Goal: Information Seeking & Learning: Learn about a topic

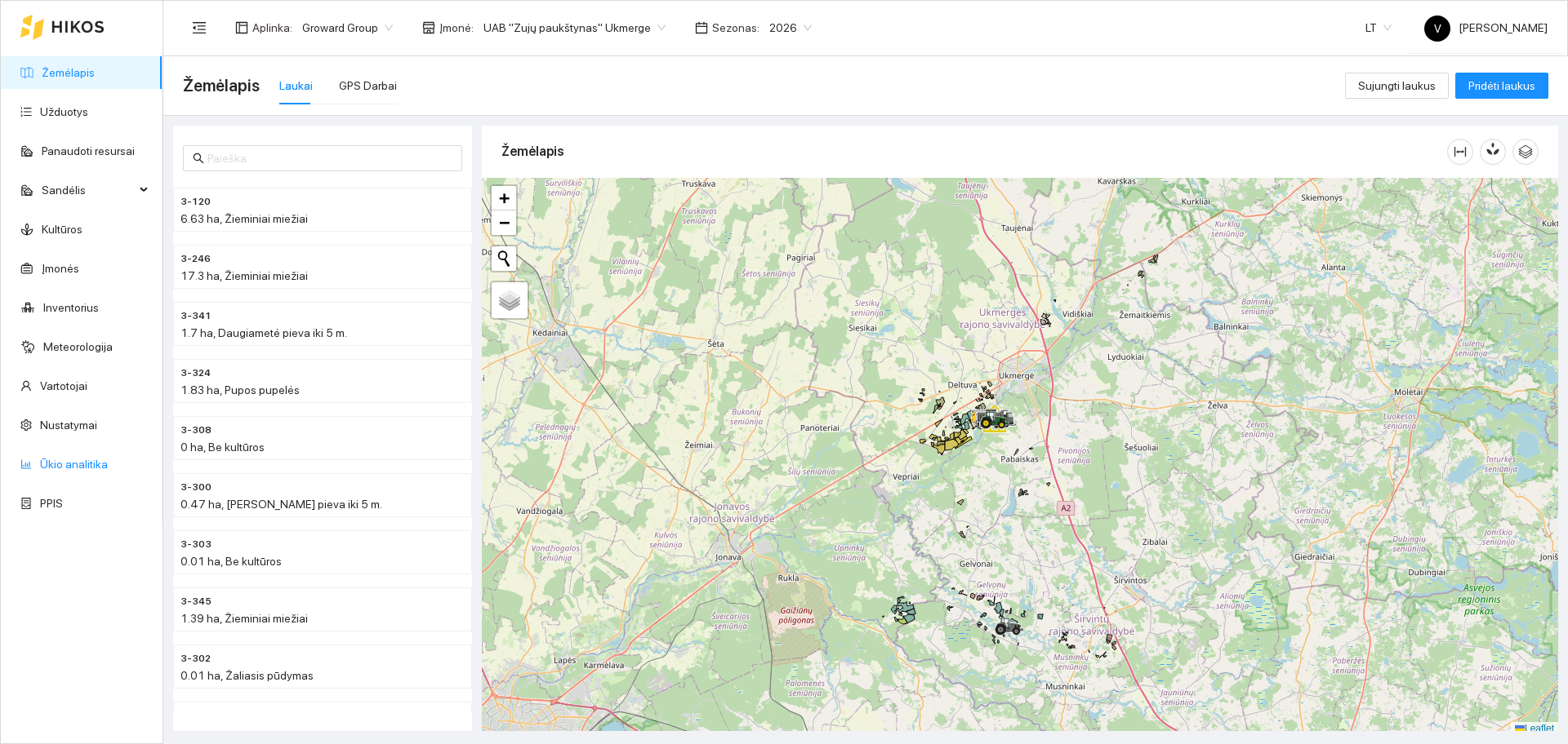
click at [89, 470] on link "Ūkio analitika" at bounding box center [73, 465] width 68 height 13
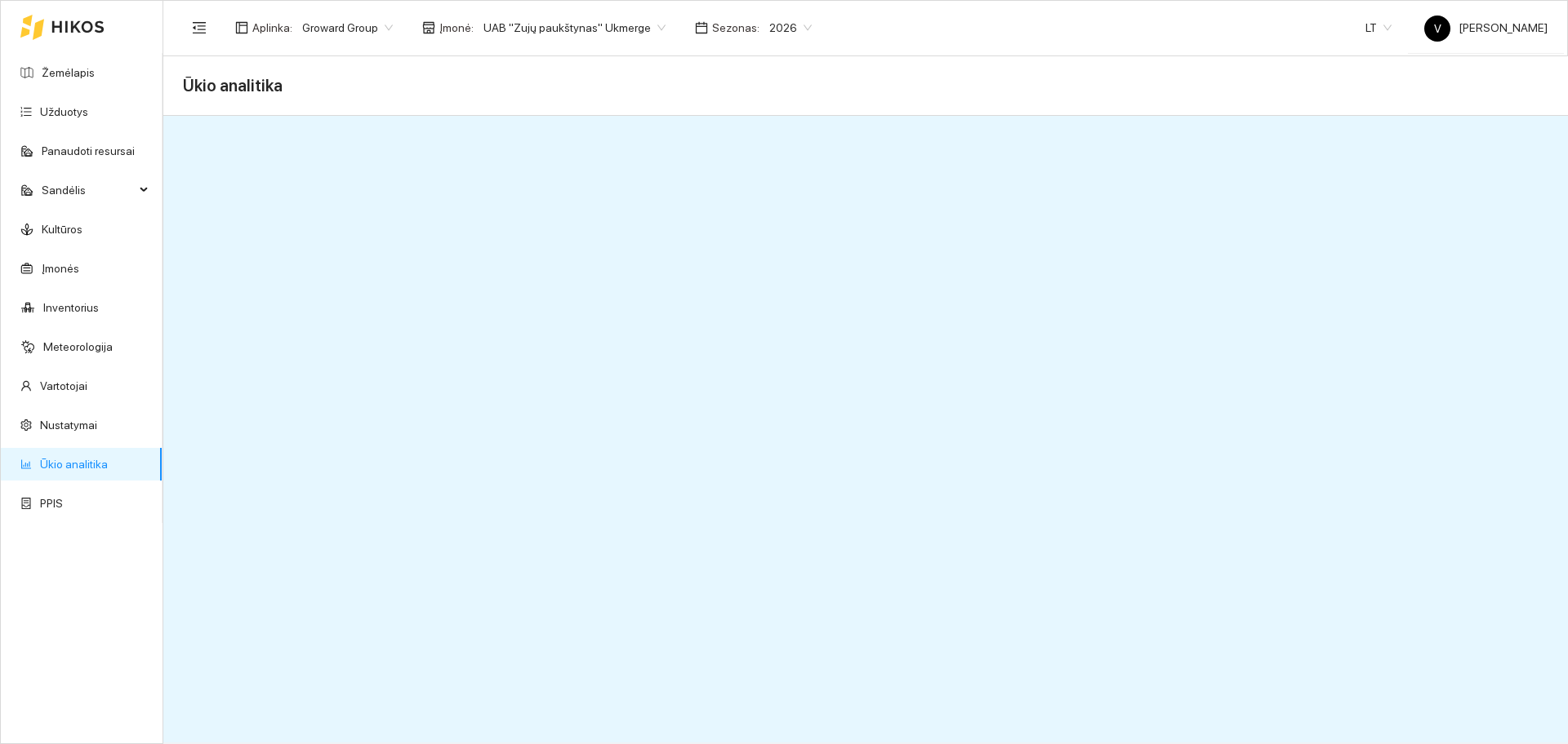
click at [564, 31] on span "UAB "Zujų paukštynas" Ukmerge" at bounding box center [574, 28] width 182 height 24
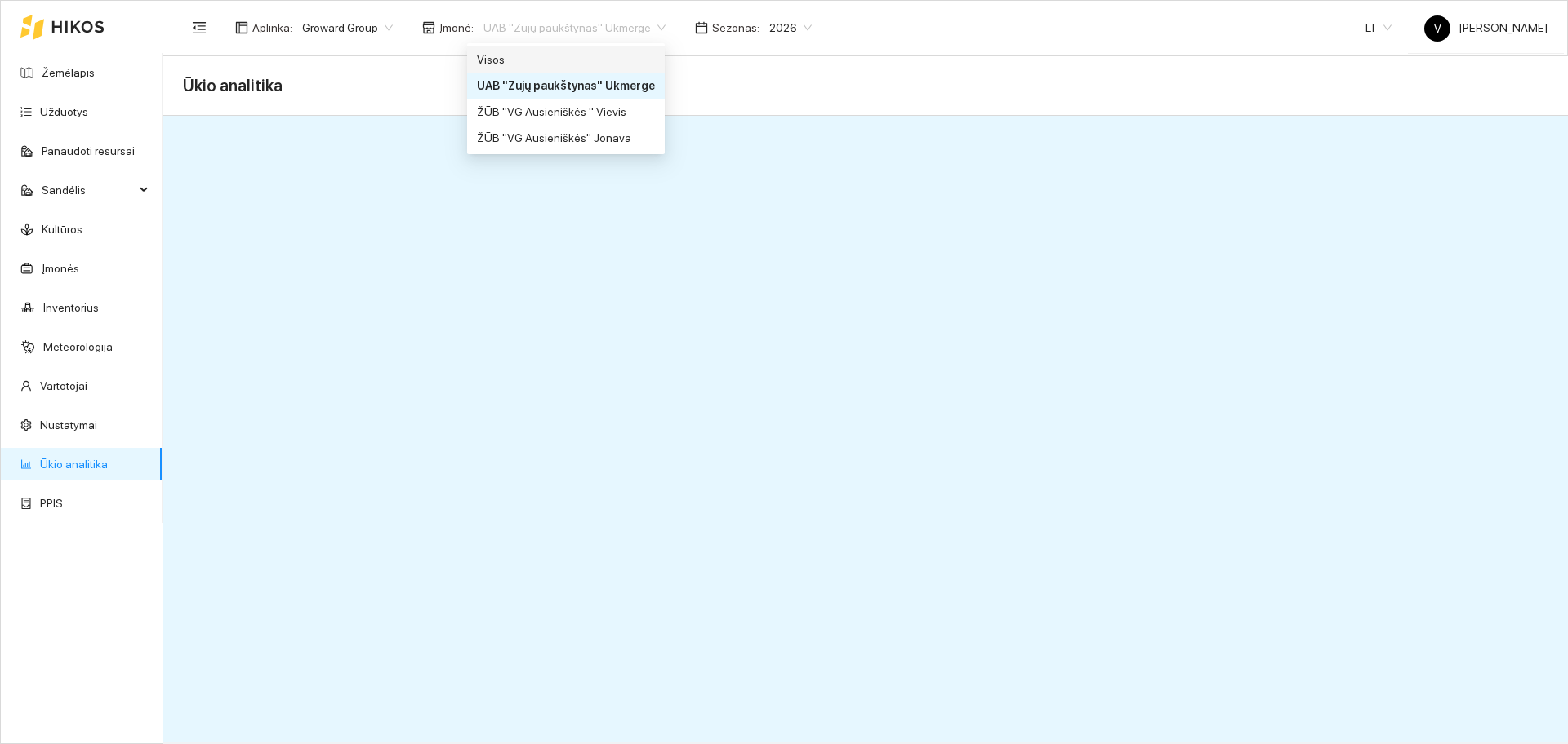
click at [559, 56] on div "Visos" at bounding box center [566, 60] width 178 height 18
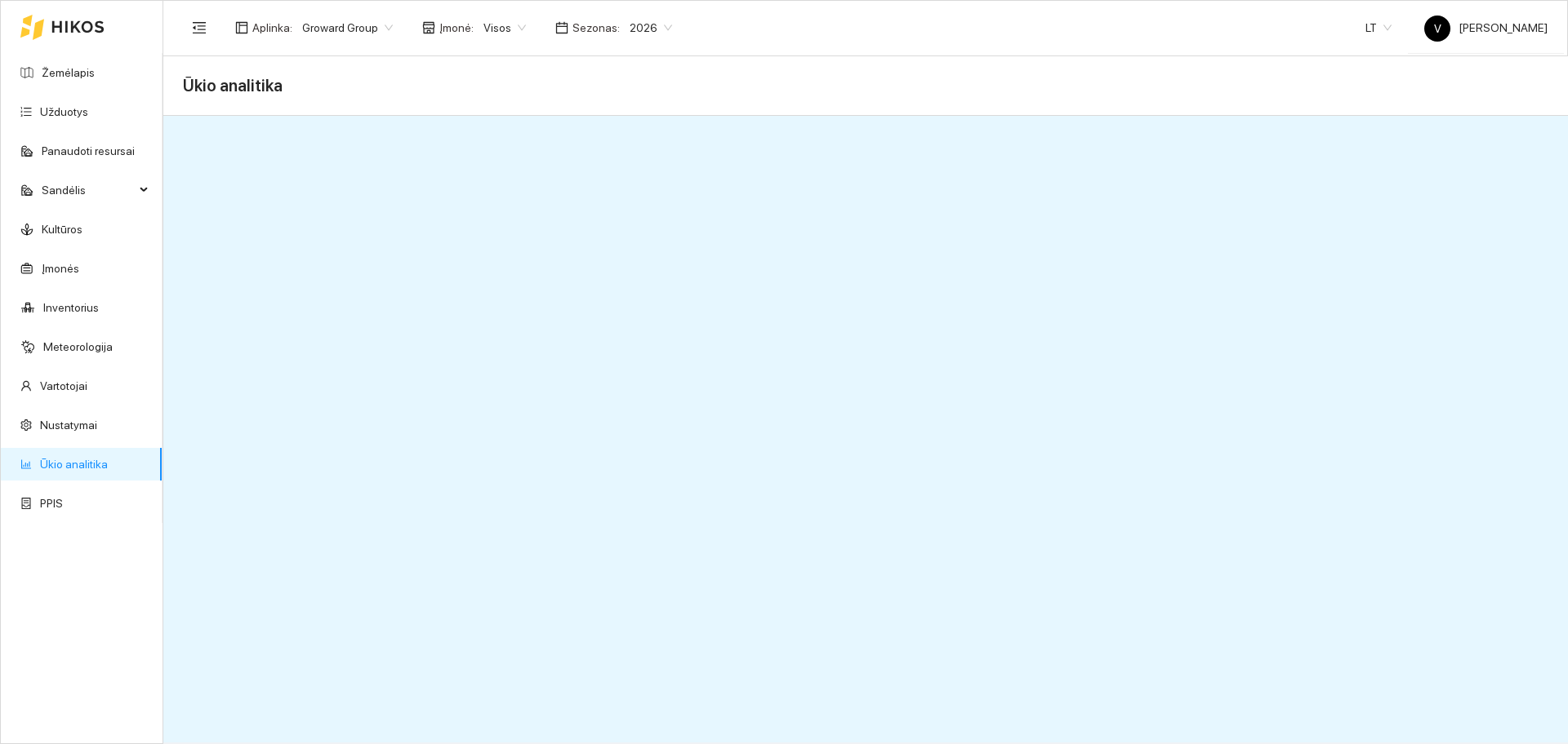
click at [489, 29] on span "Visos" at bounding box center [504, 28] width 43 height 24
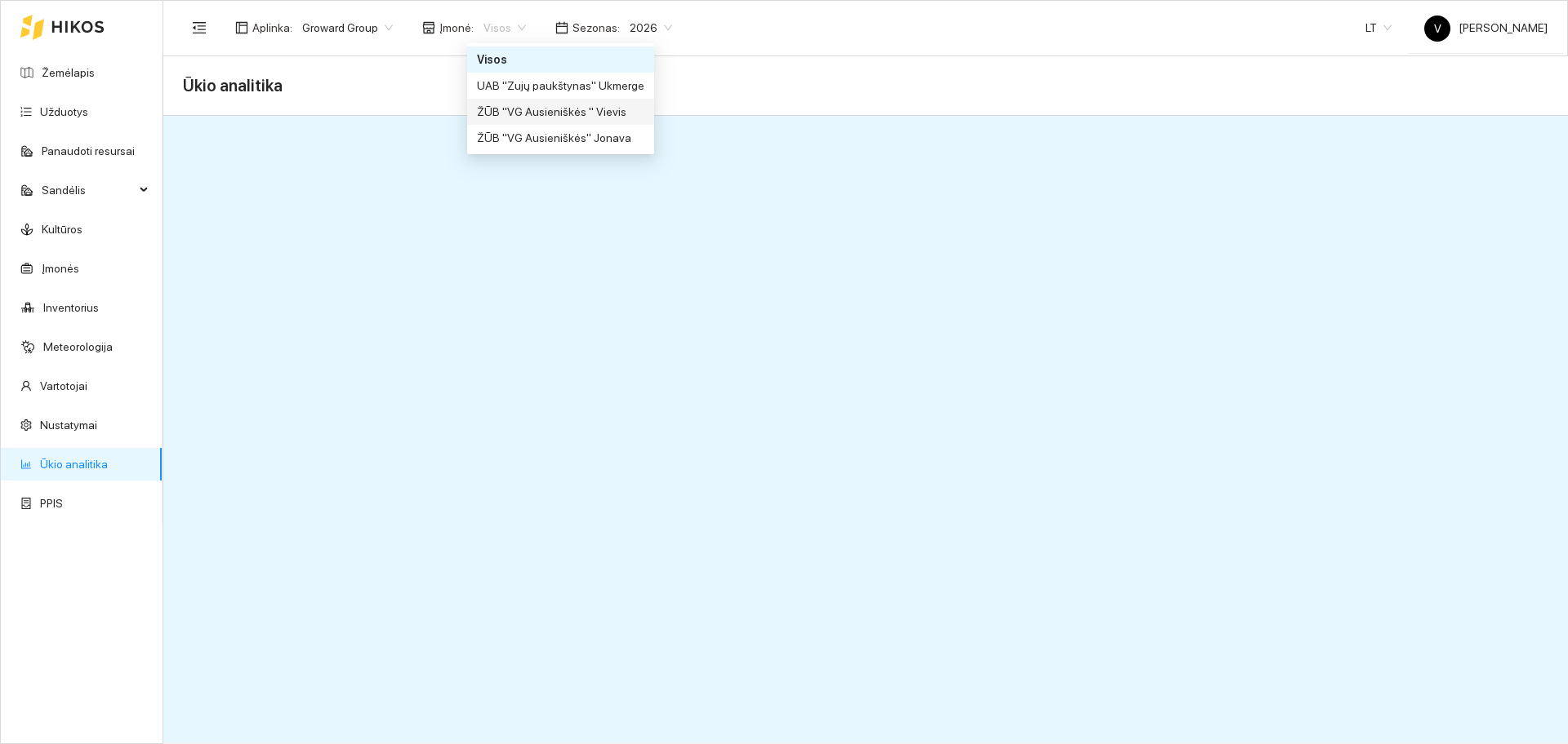
click at [551, 114] on div "ŽŪB "VG Ausieniškės " Vievis" at bounding box center [561, 112] width 168 height 18
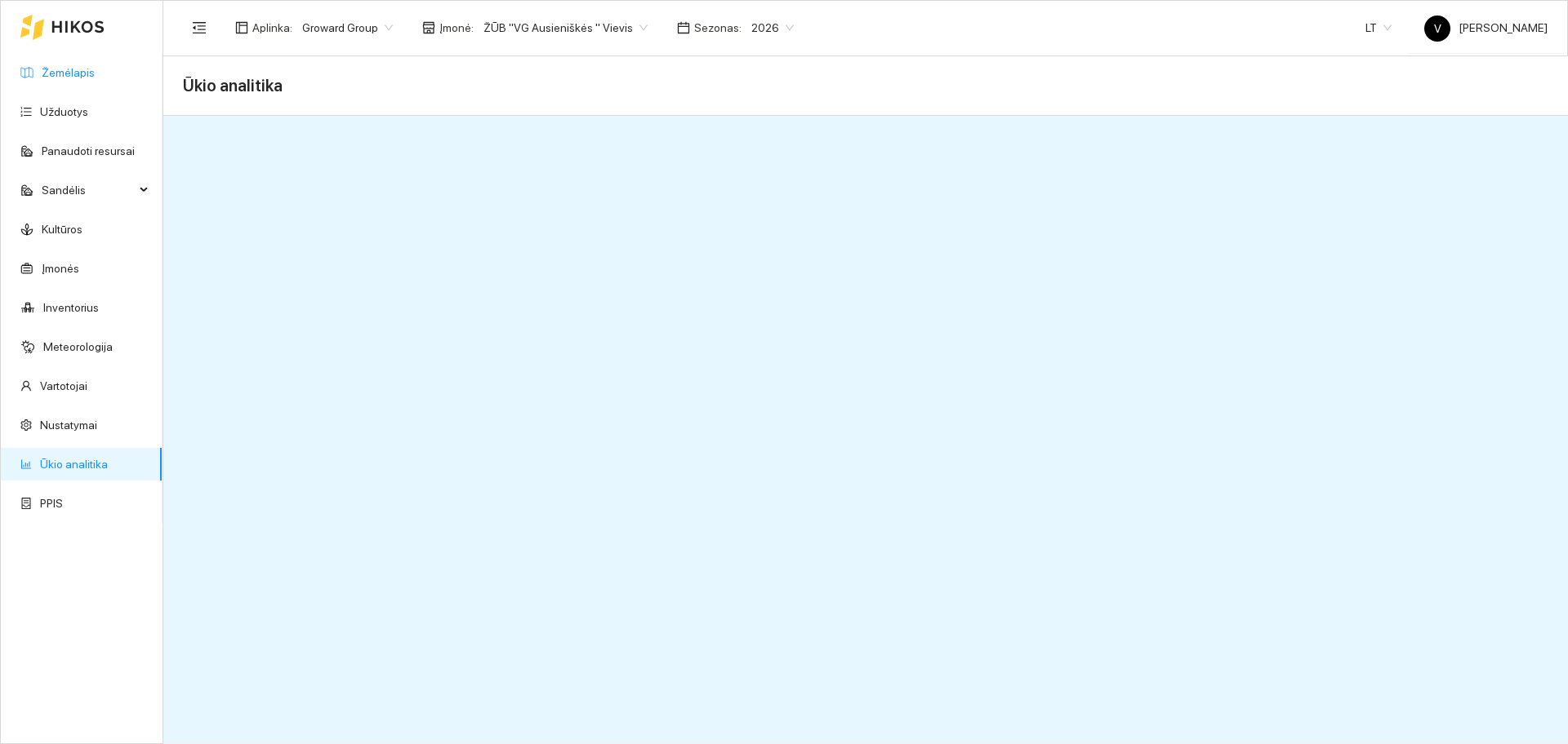
click at [59, 74] on link "Žemėlapis" at bounding box center [68, 73] width 53 height 13
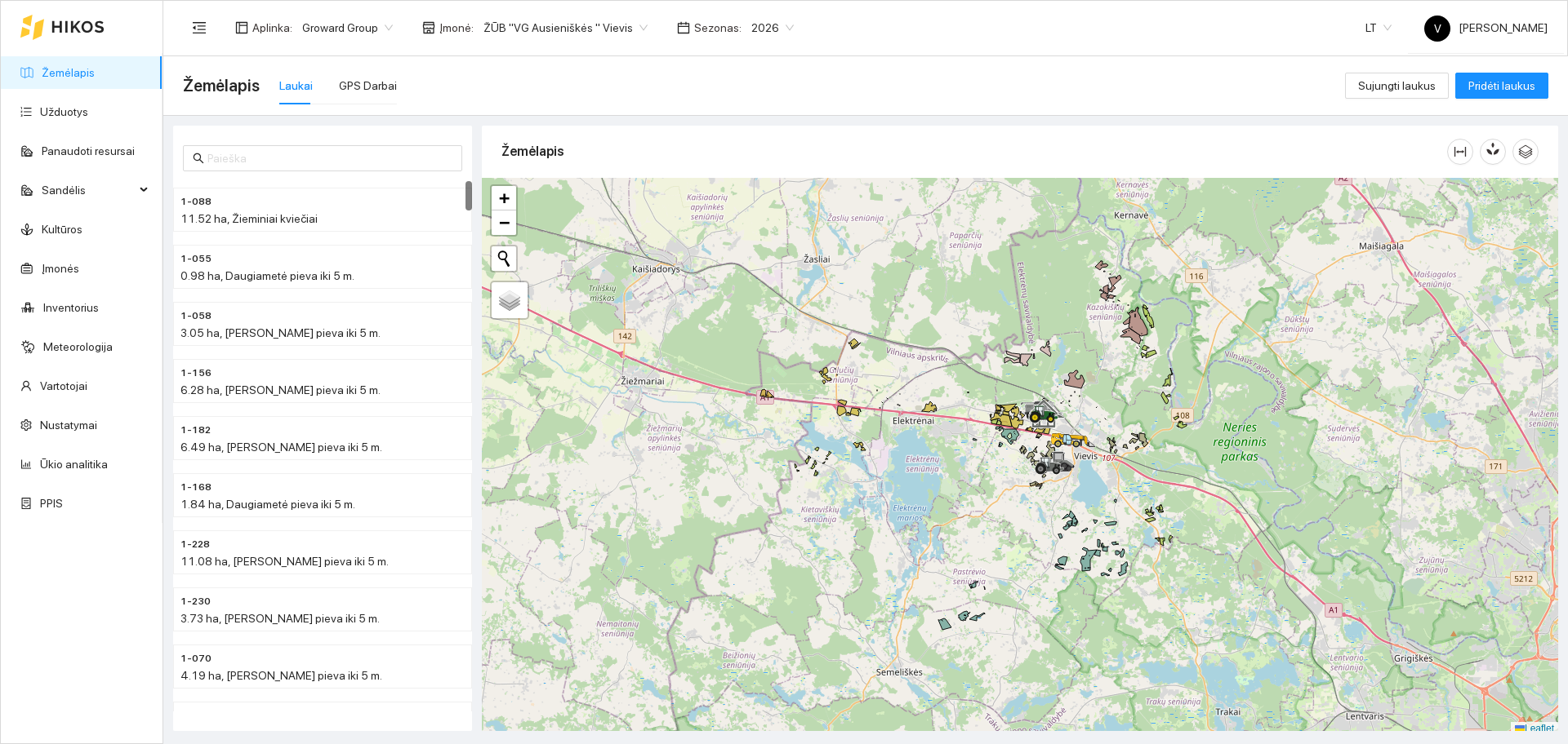
scroll to position [5, 0]
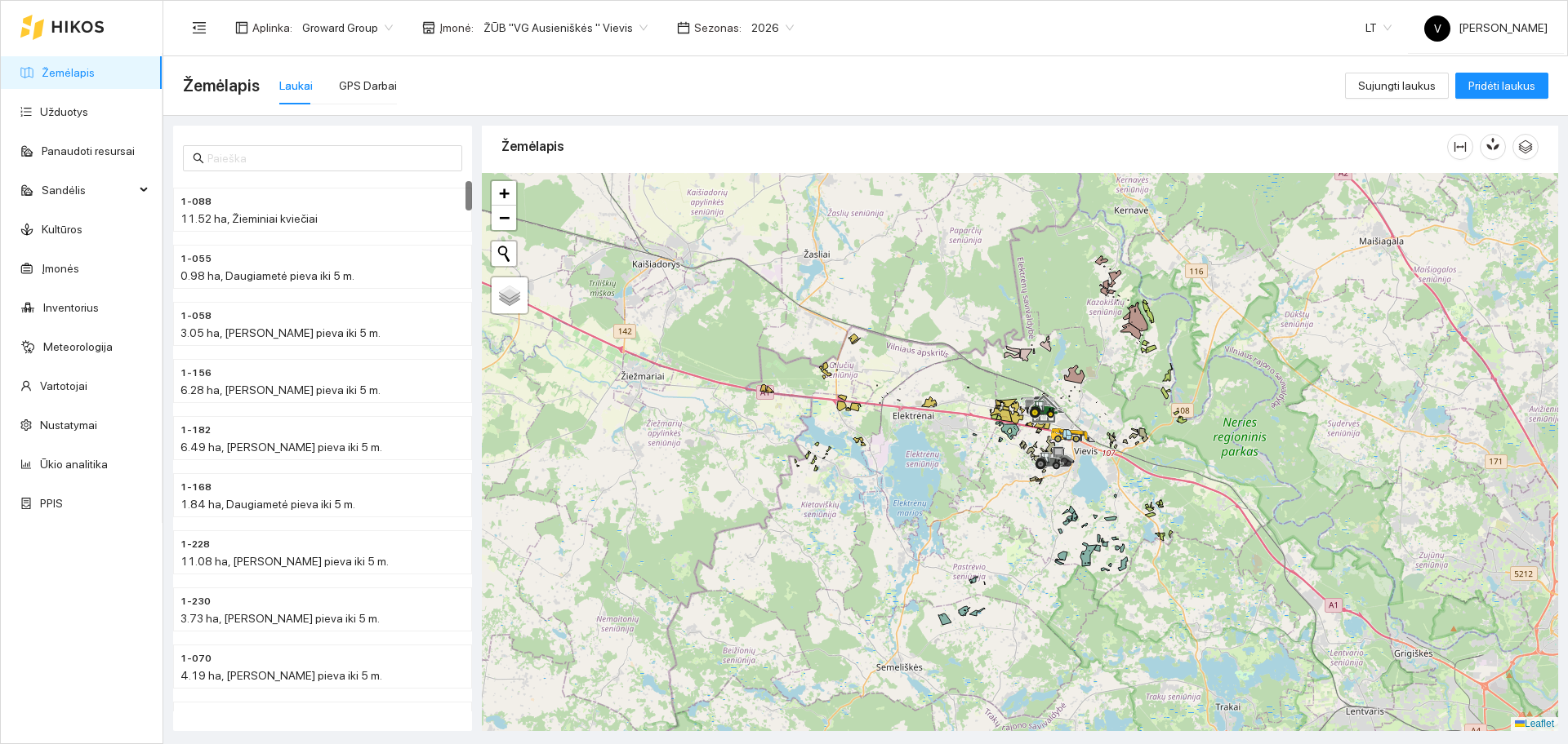
drag, startPoint x: 1099, startPoint y: 450, endPoint x: 963, endPoint y: 420, distance: 139.3
click at [964, 421] on div at bounding box center [1020, 451] width 1076 height 558
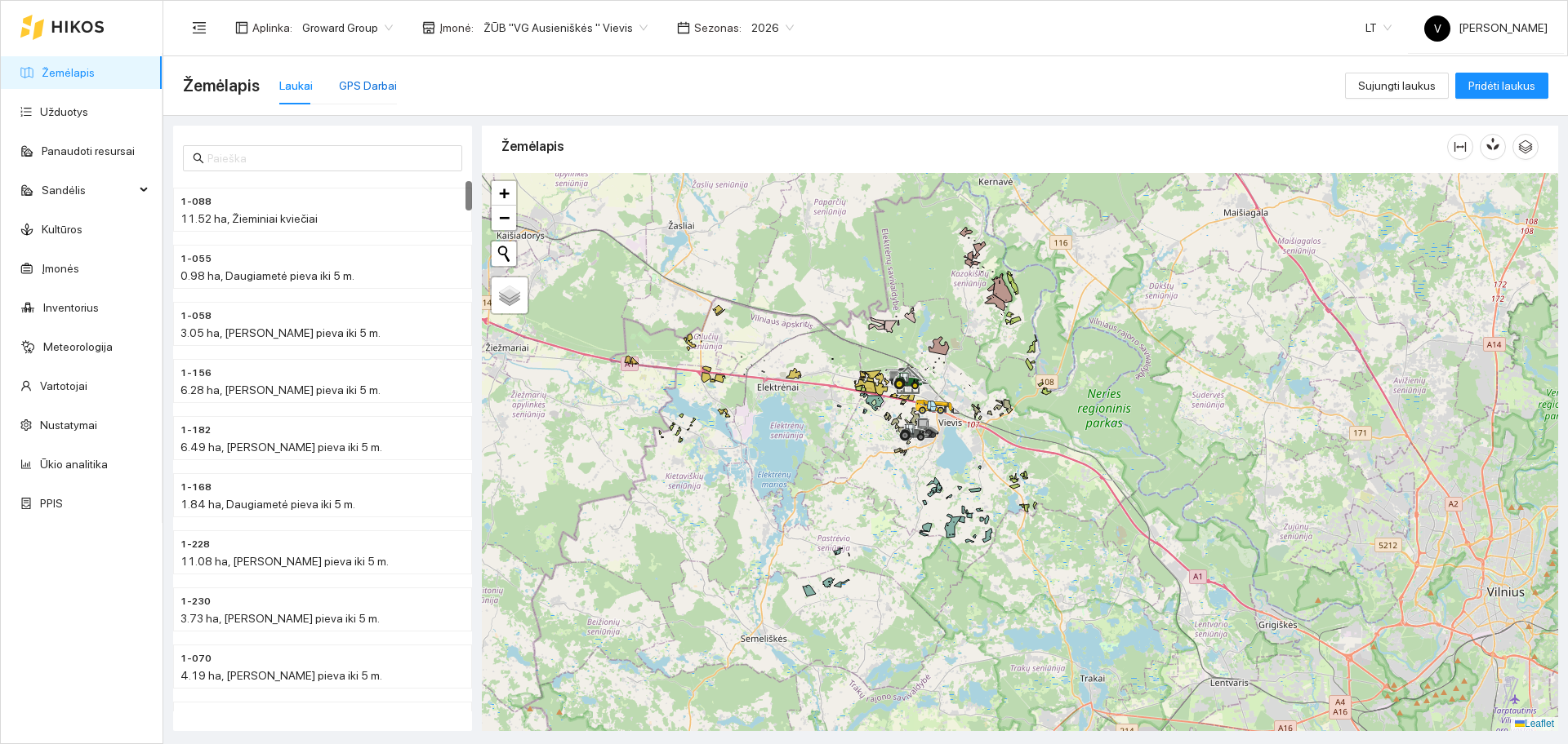
click at [360, 86] on div "GPS Darbai" at bounding box center [367, 86] width 58 height 18
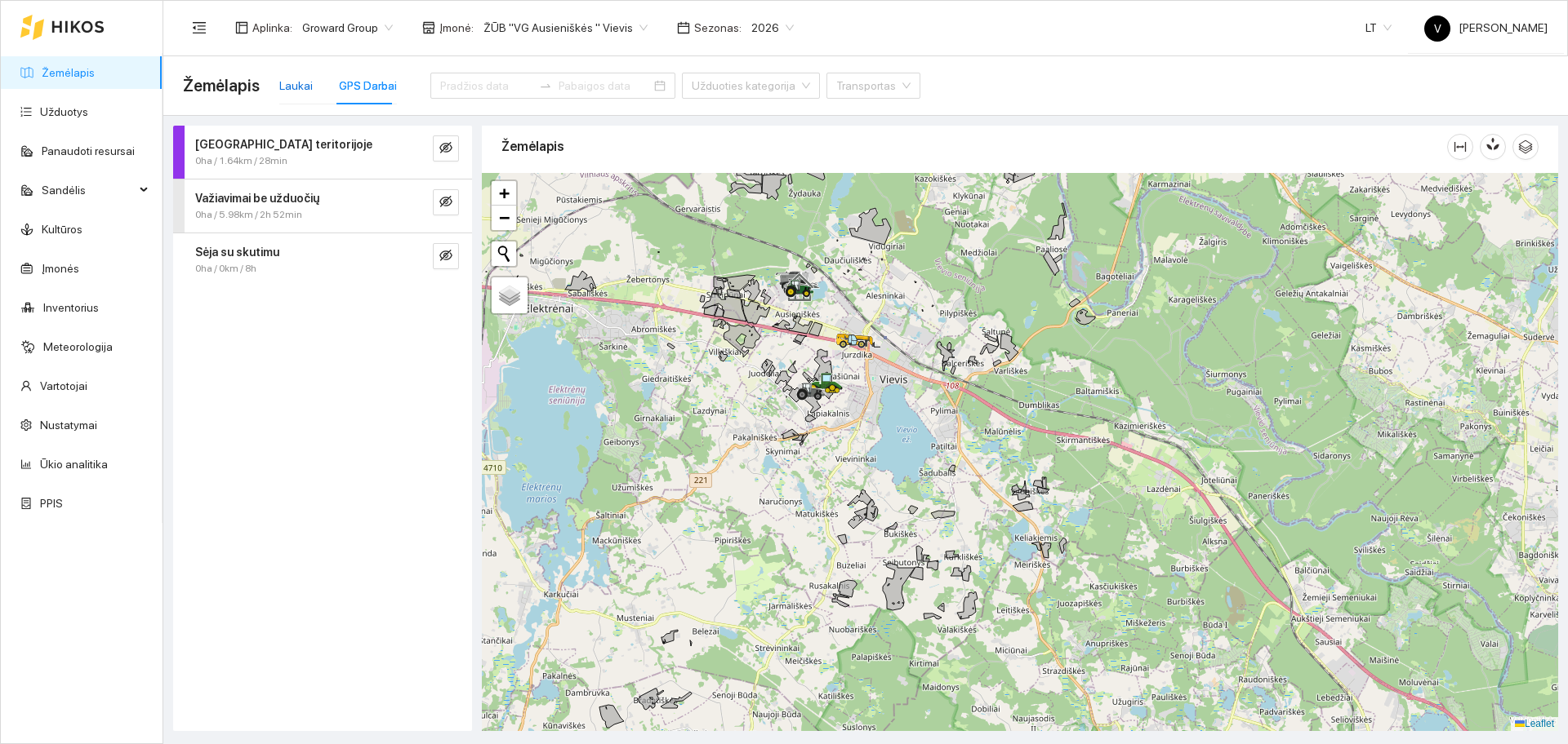
click at [292, 85] on div "Laukai" at bounding box center [296, 86] width 33 height 18
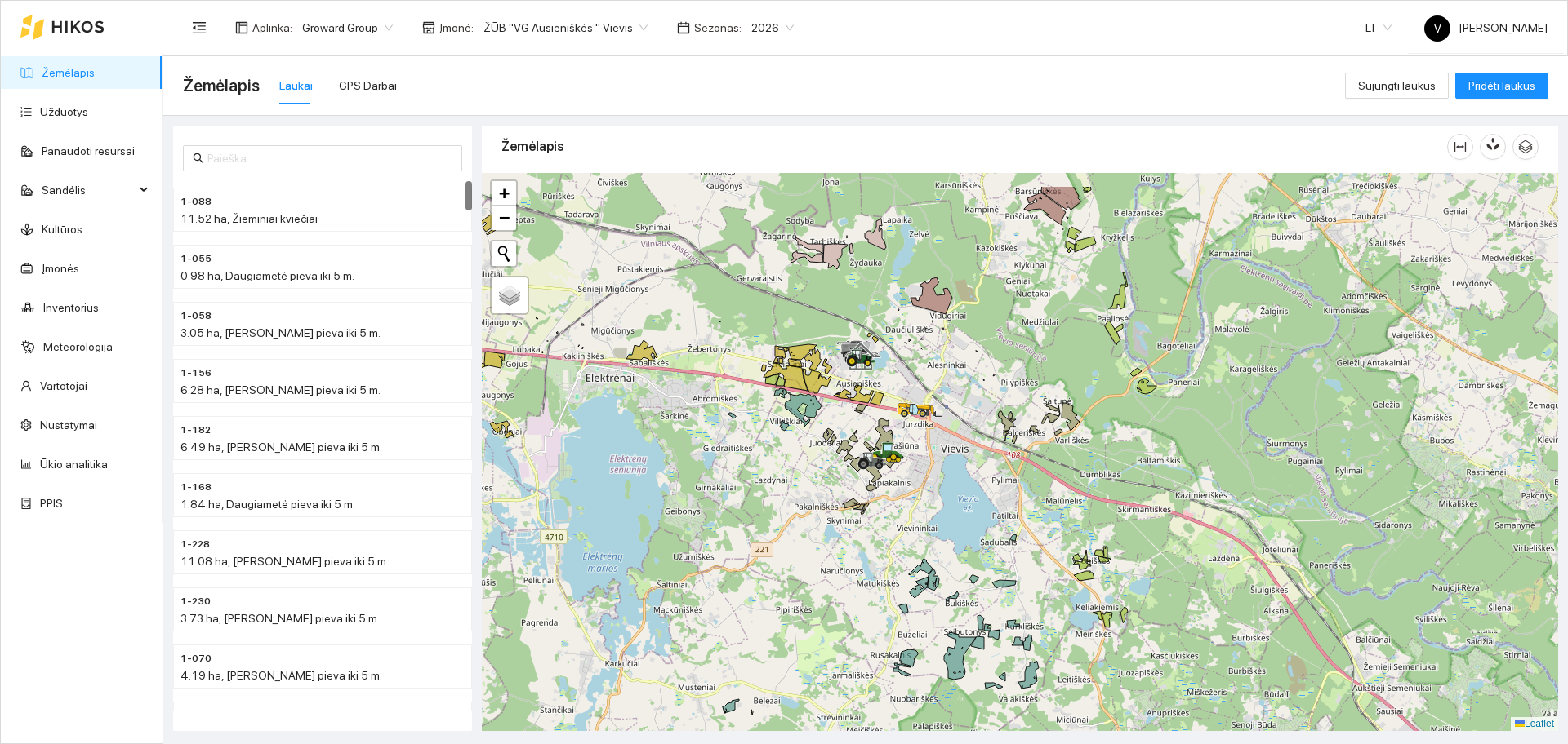
drag, startPoint x: 814, startPoint y: 363, endPoint x: 875, endPoint y: 432, distance: 92.1
click at [875, 432] on div at bounding box center [1020, 451] width 1076 height 558
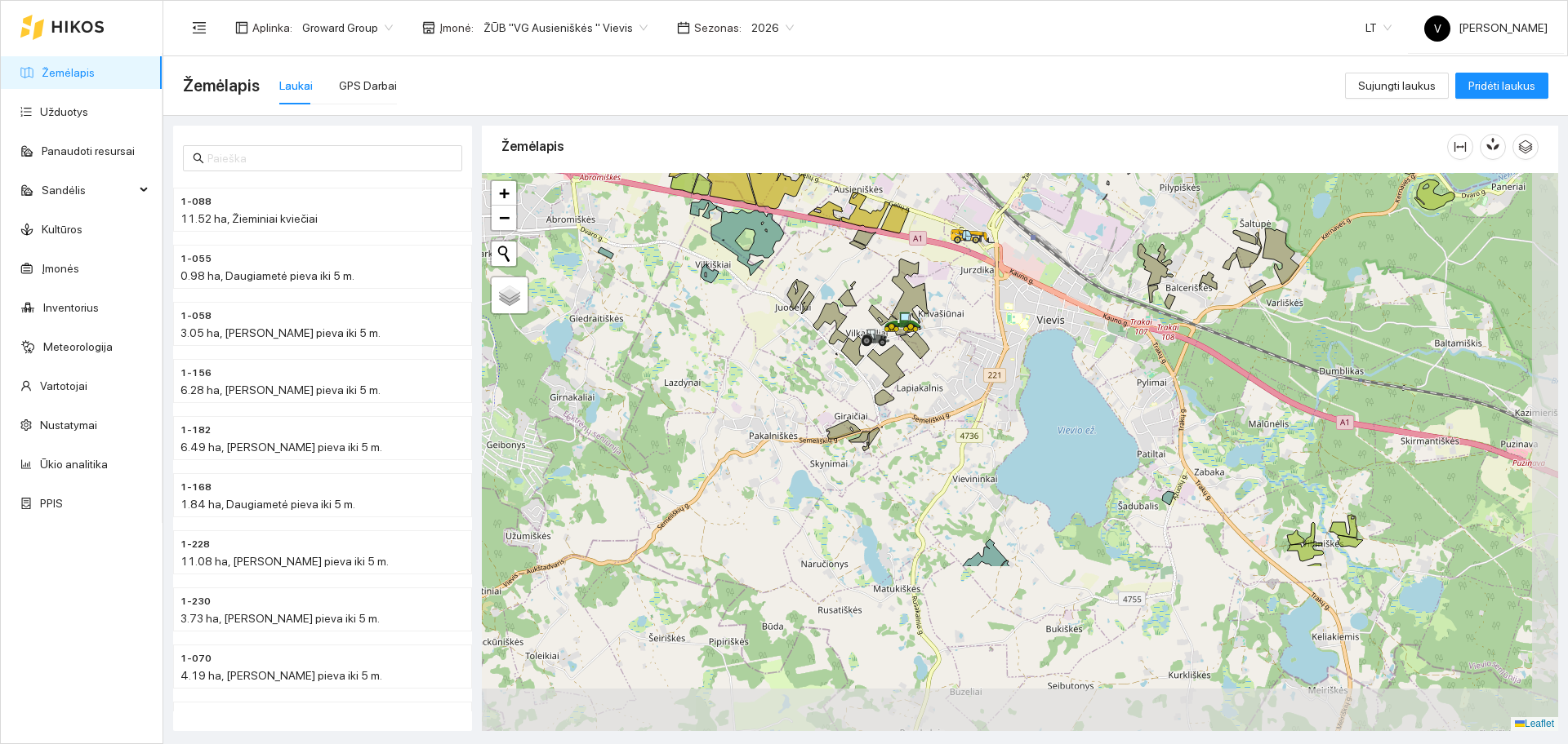
drag, startPoint x: 1001, startPoint y: 591, endPoint x: 966, endPoint y: 379, distance: 214.9
click at [966, 379] on div at bounding box center [1020, 451] width 1076 height 558
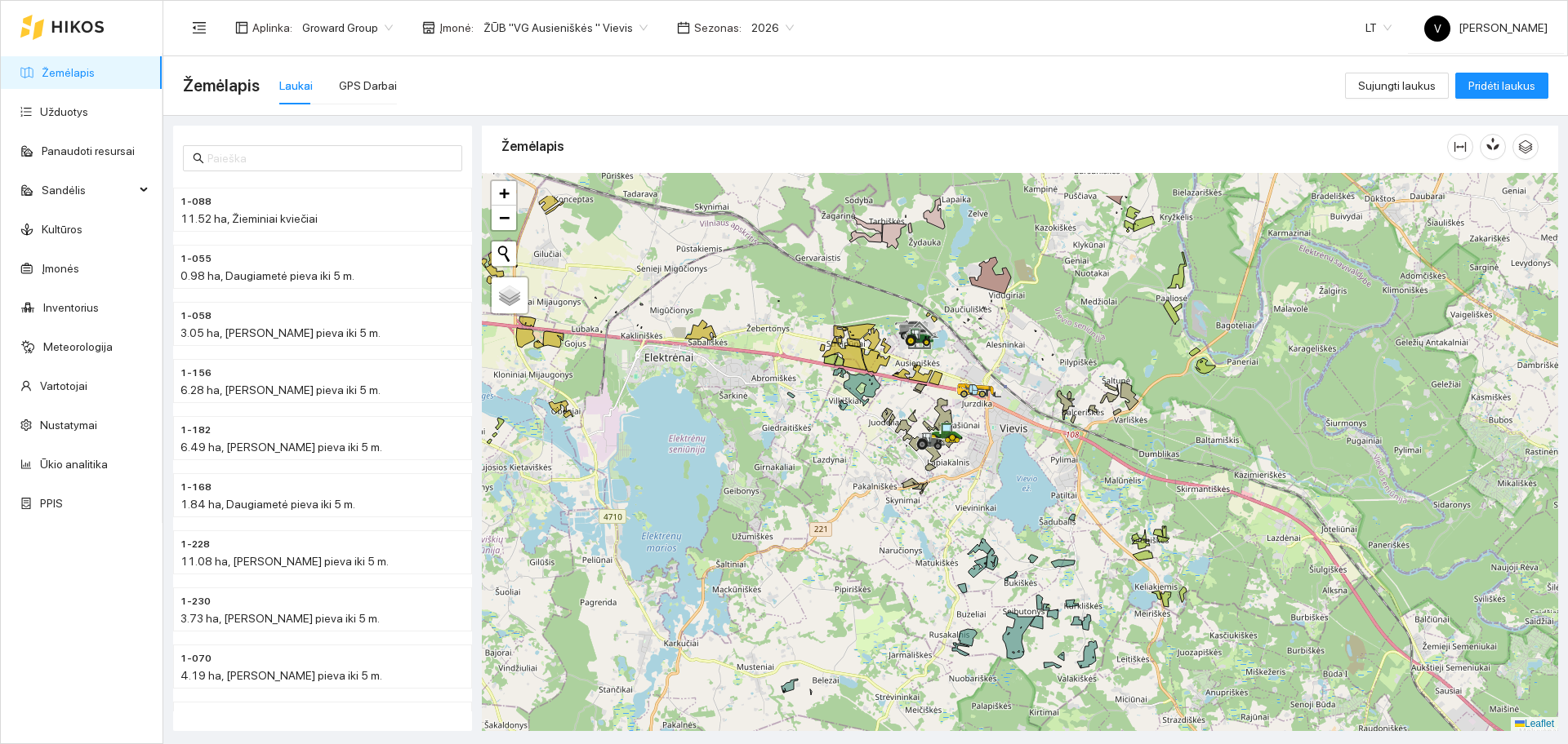
drag, startPoint x: 972, startPoint y: 431, endPoint x: 976, endPoint y: 456, distance: 25.3
click at [976, 456] on div at bounding box center [1020, 451] width 1076 height 558
click at [357, 78] on div "GPS Darbai" at bounding box center [367, 86] width 58 height 18
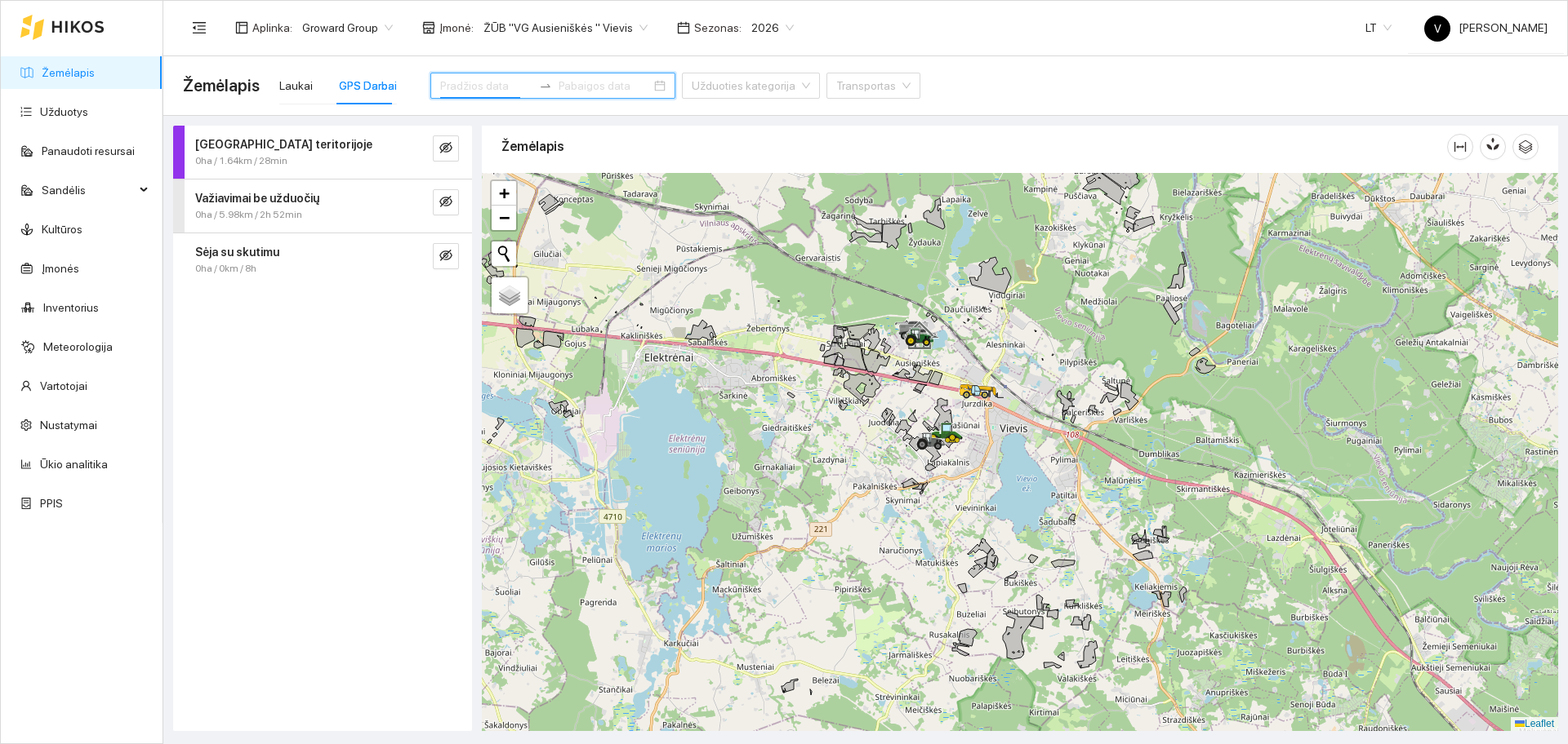
click at [481, 84] on input at bounding box center [486, 86] width 93 height 18
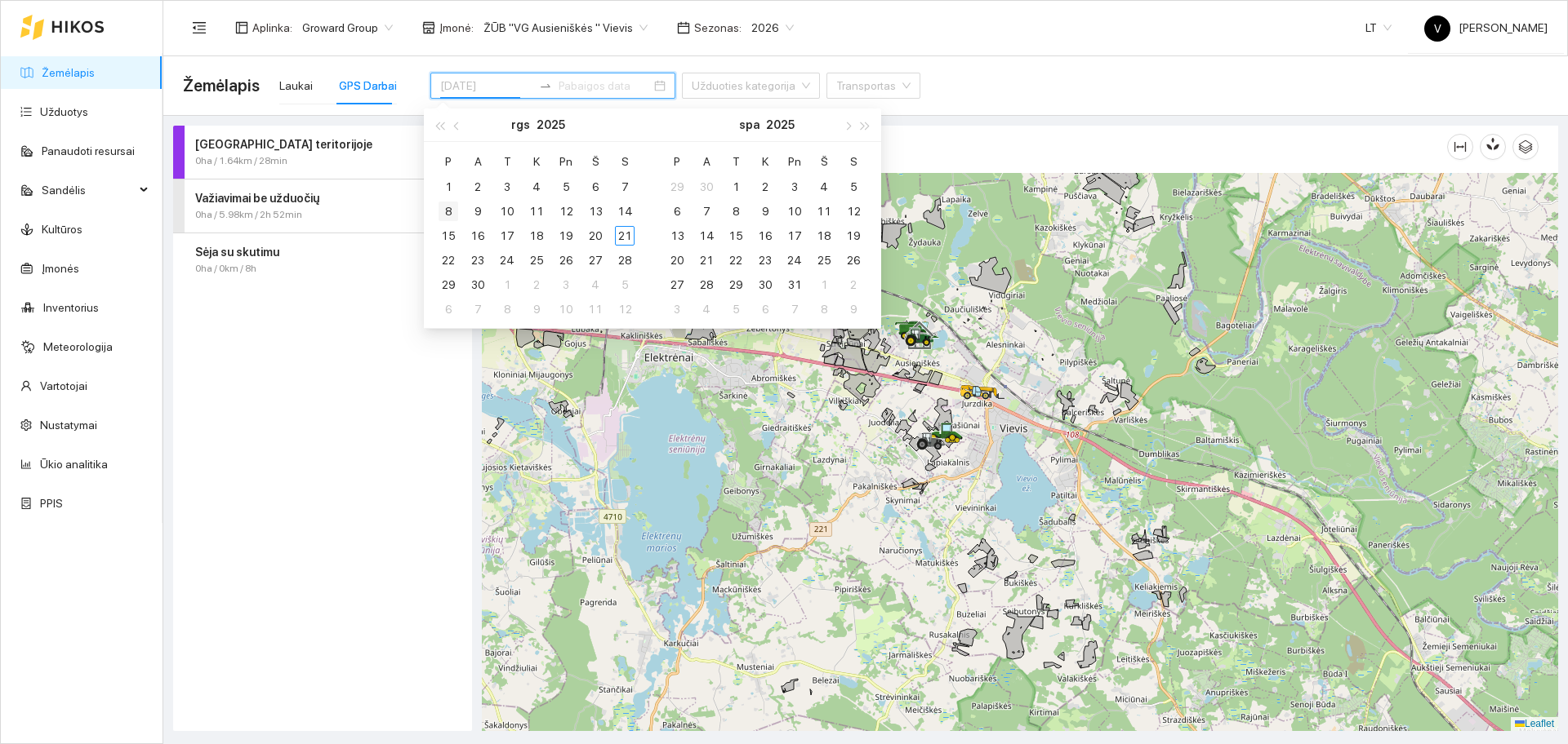
type input "[DATE]"
click at [450, 211] on div "8" at bounding box center [448, 211] width 19 height 19
type input "[DATE]"
click at [619, 233] on div "21" at bounding box center [624, 235] width 19 height 19
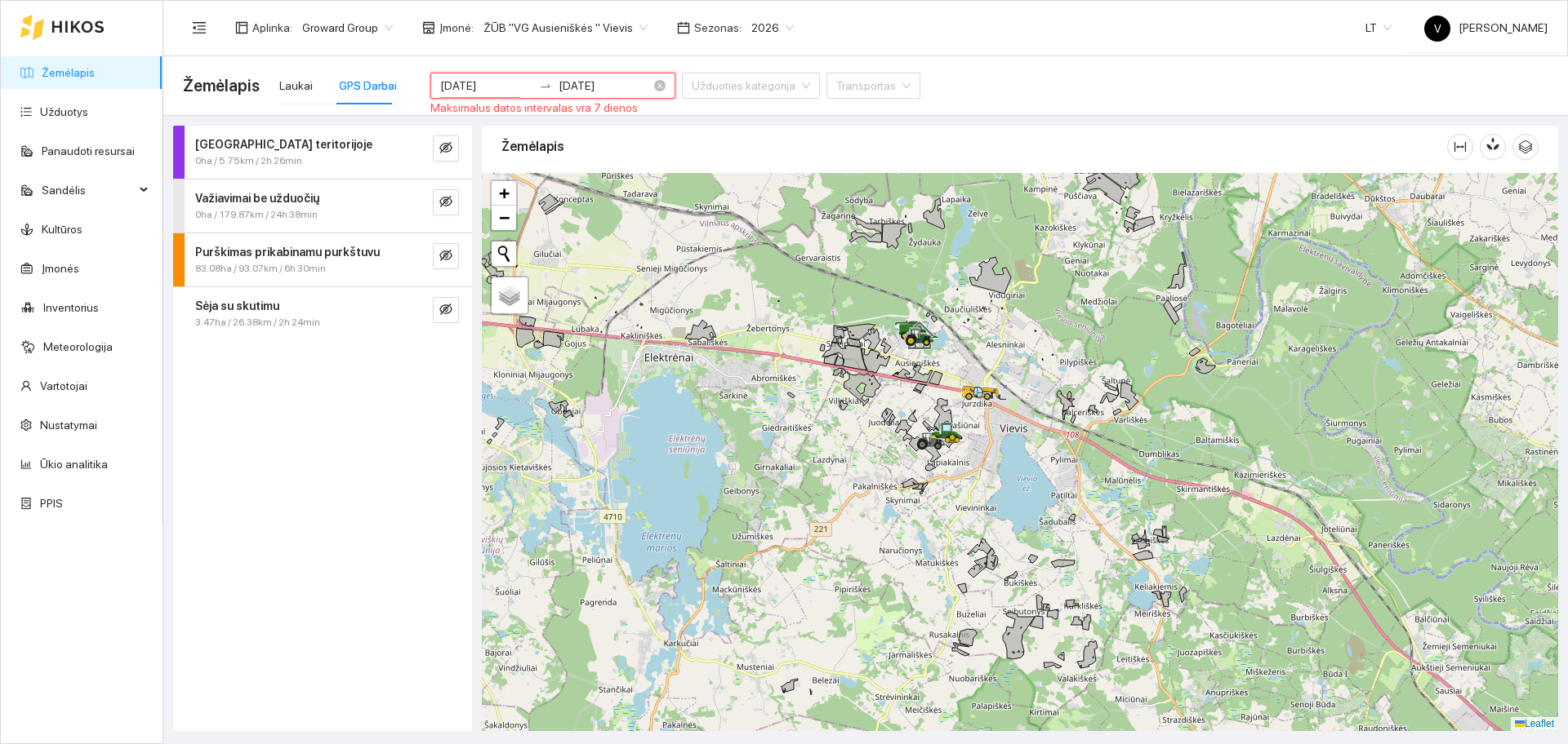
click at [510, 86] on input "[DATE]" at bounding box center [486, 86] width 93 height 18
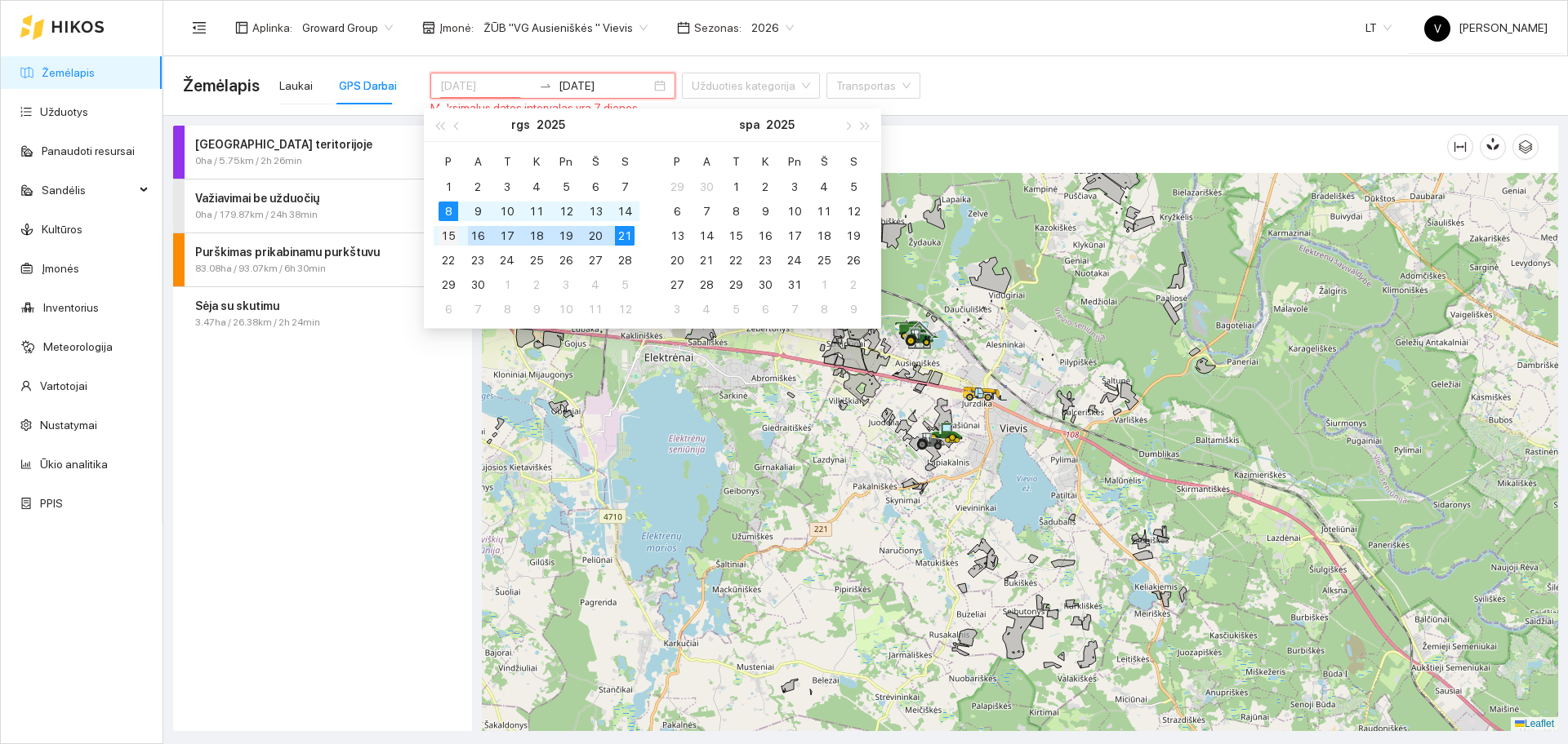
type input "[DATE]"
click at [448, 235] on div "15" at bounding box center [448, 235] width 19 height 19
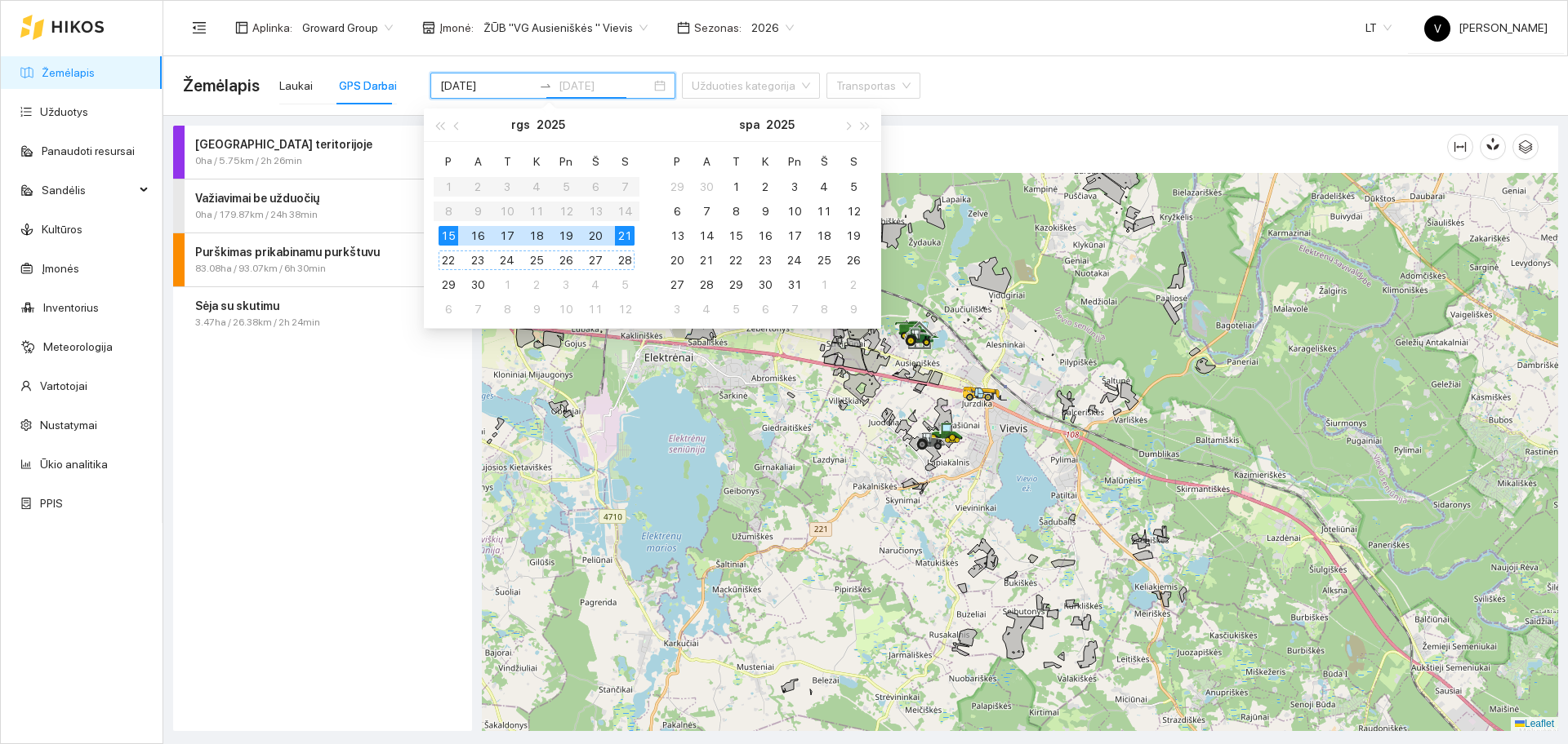
type input "[DATE]"
click at [629, 233] on div "21" at bounding box center [624, 235] width 19 height 19
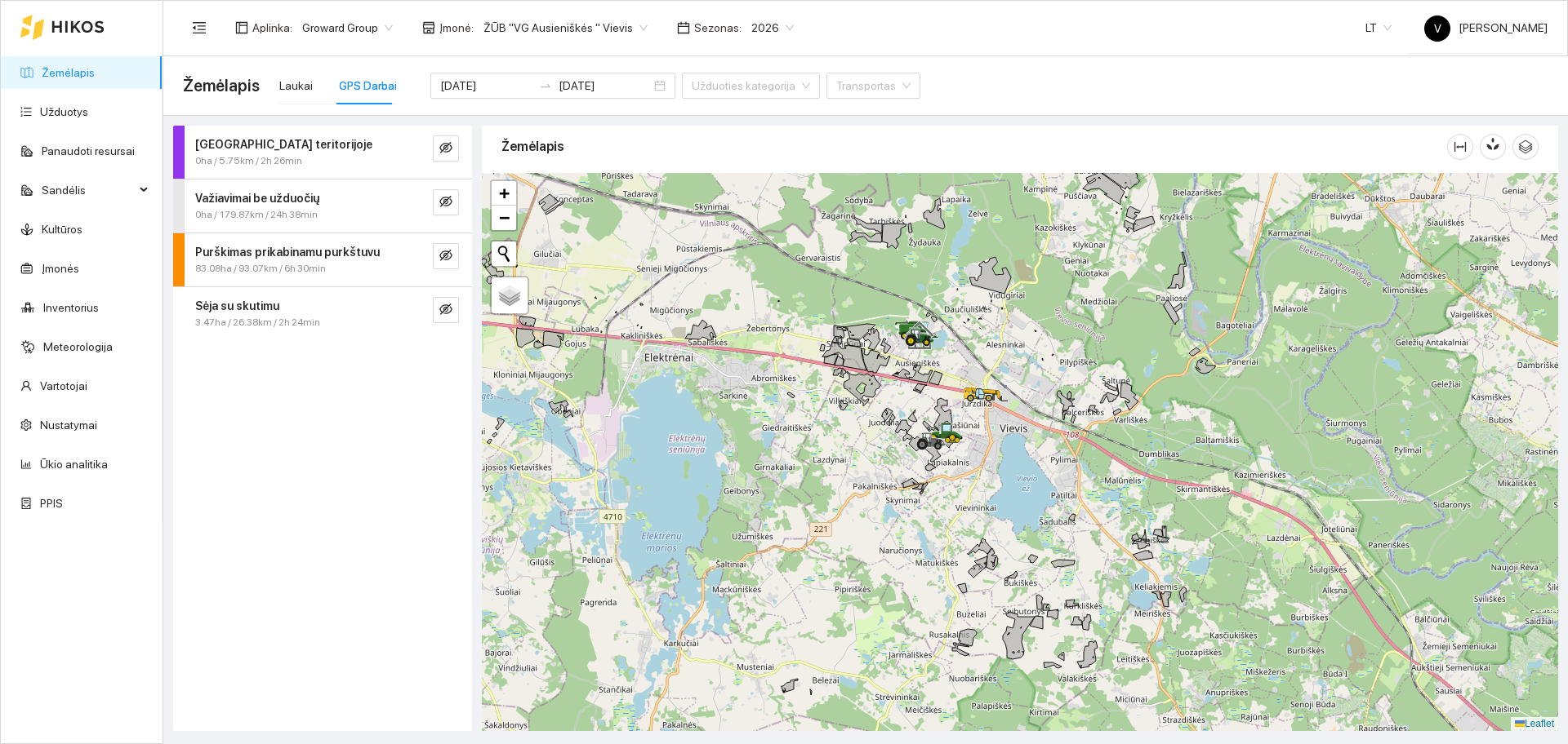
click at [335, 374] on div "Darbas teritorijoje 0ha / 5.75km / 2h 26min Važiavimai be užduočių 0ha / 179.87…" at bounding box center [322, 429] width 299 height 606
click at [441, 315] on icon "eye-invisible" at bounding box center [446, 309] width 13 height 13
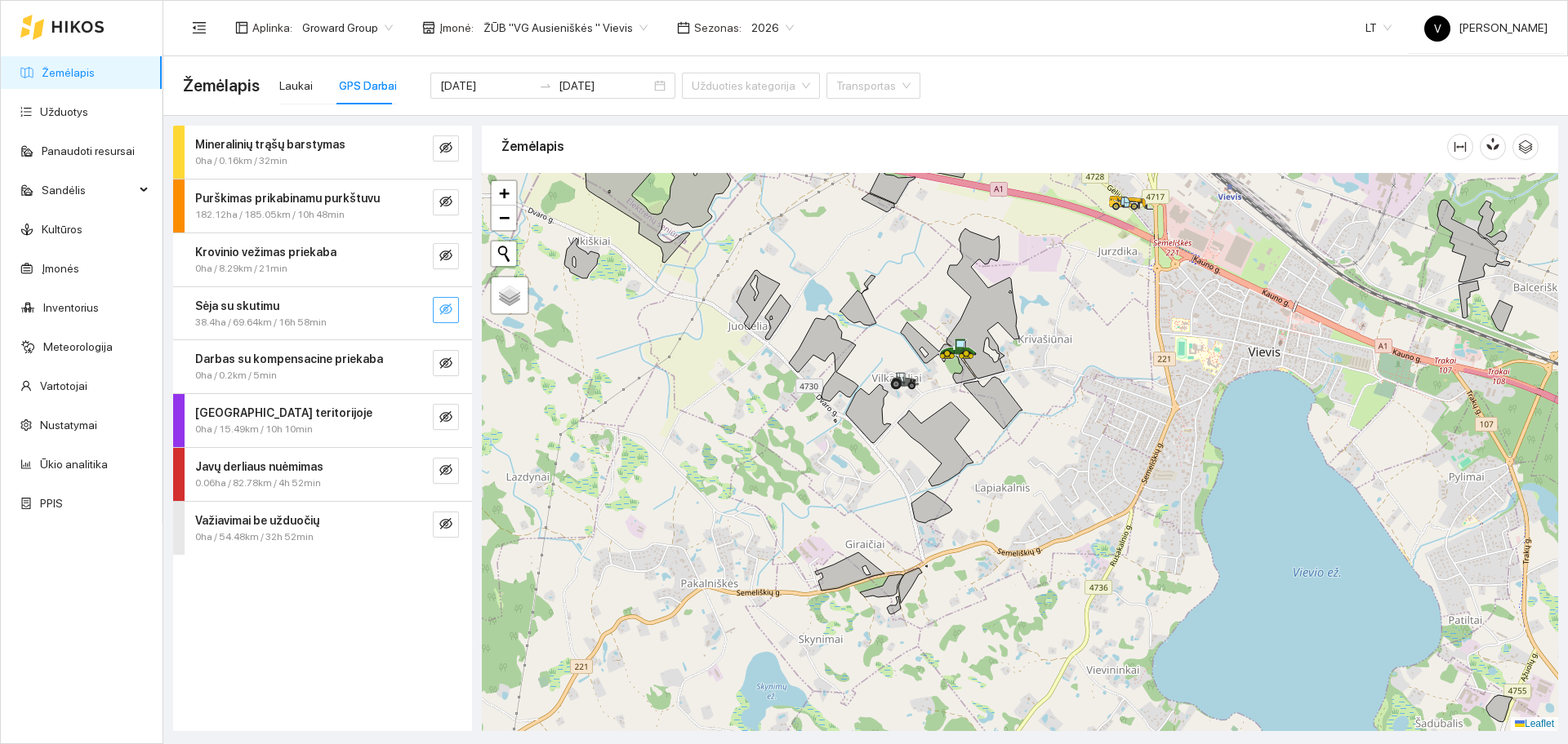
drag, startPoint x: 829, startPoint y: 526, endPoint x: 813, endPoint y: 481, distance: 47.8
click at [813, 481] on div at bounding box center [1020, 451] width 1076 height 558
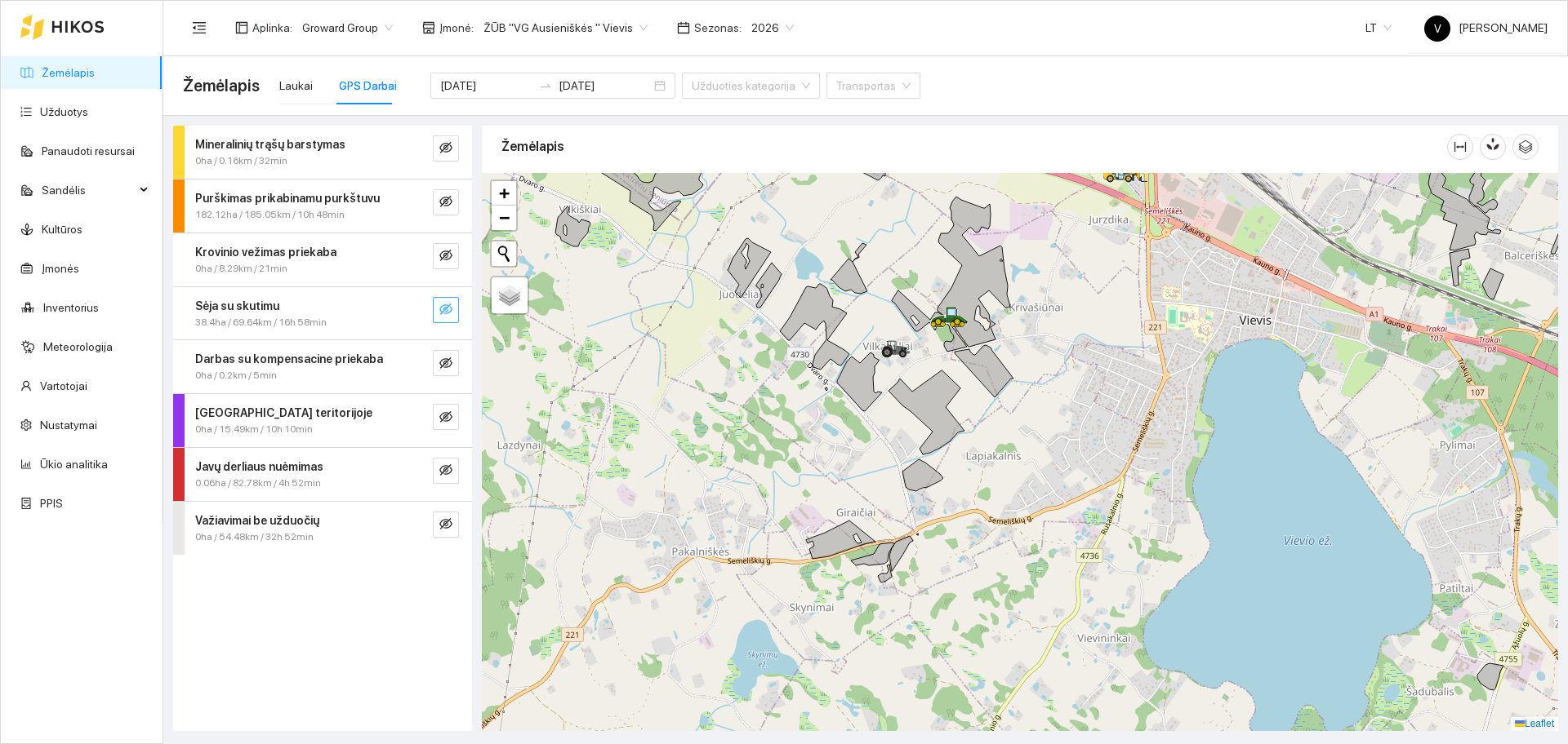
click at [443, 317] on span "eye-invisible" at bounding box center [446, 310] width 13 height 16
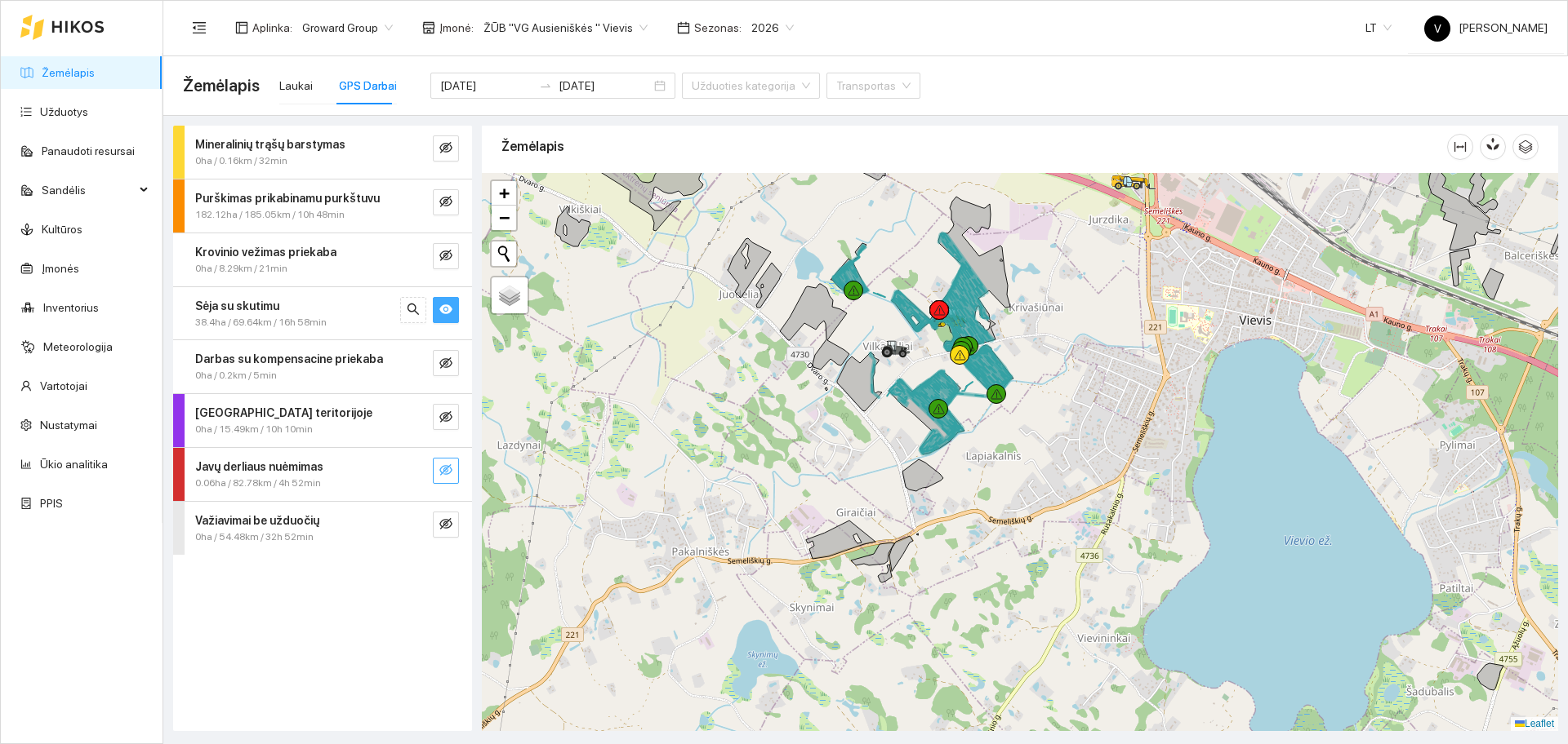
click at [451, 466] on icon "eye-invisible" at bounding box center [446, 470] width 13 height 13
click at [450, 466] on icon "eye" at bounding box center [446, 470] width 13 height 13
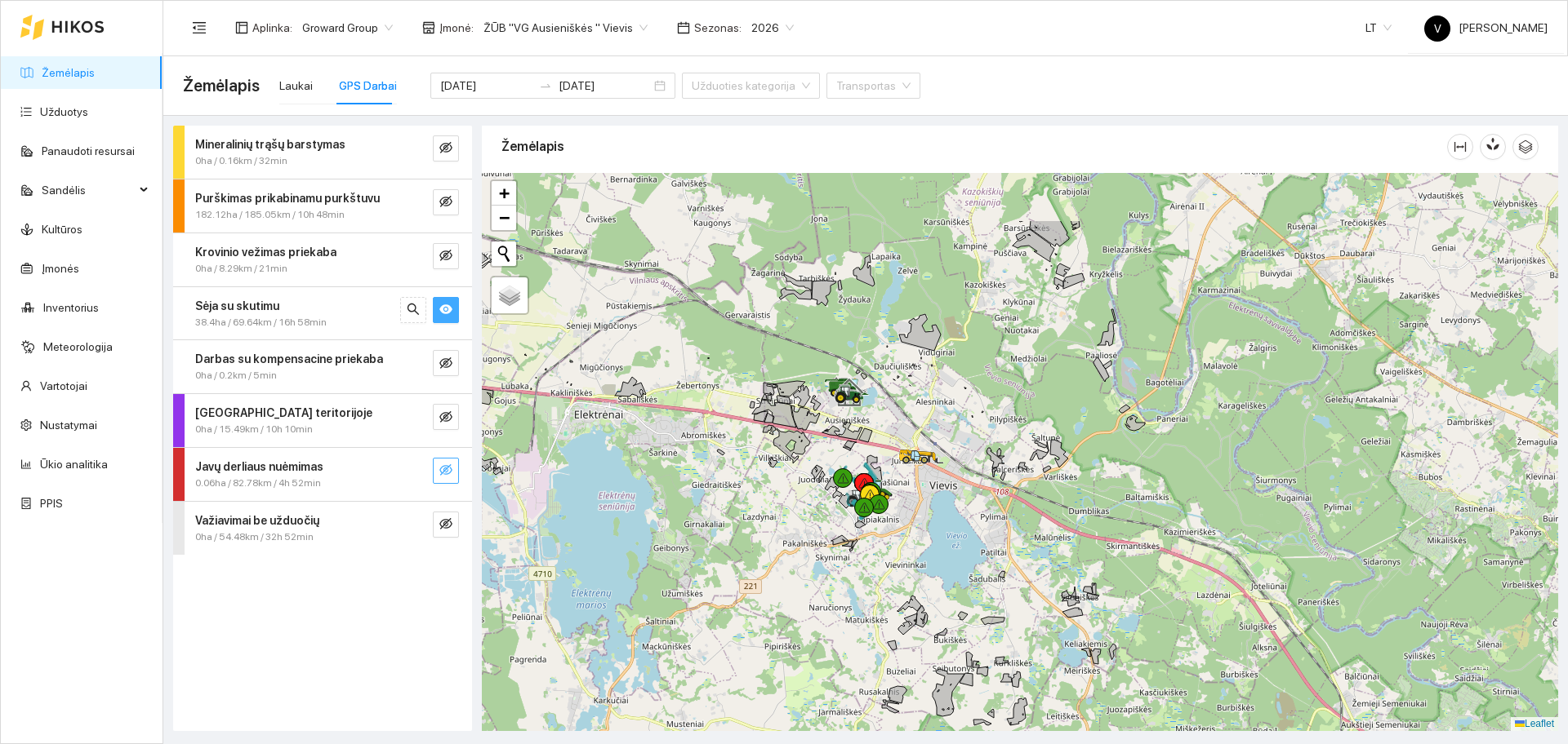
drag, startPoint x: 905, startPoint y: 441, endPoint x: 939, endPoint y: 522, distance: 87.8
click at [939, 522] on div at bounding box center [1020, 451] width 1076 height 558
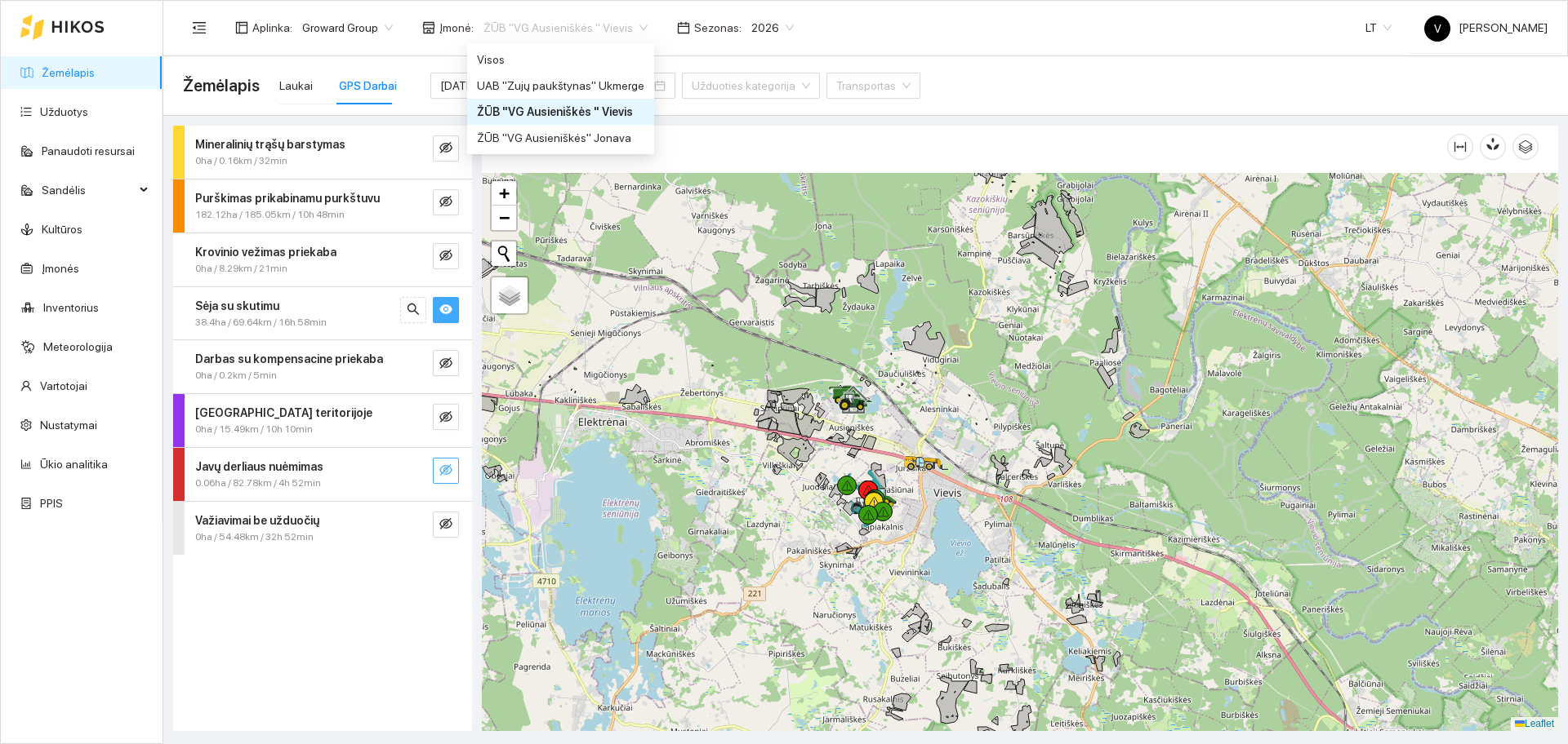
click at [563, 25] on span "ŽŪB "VG Ausieniškės " Vievis" at bounding box center [565, 28] width 164 height 24
click at [557, 63] on div "Visos" at bounding box center [561, 60] width 168 height 18
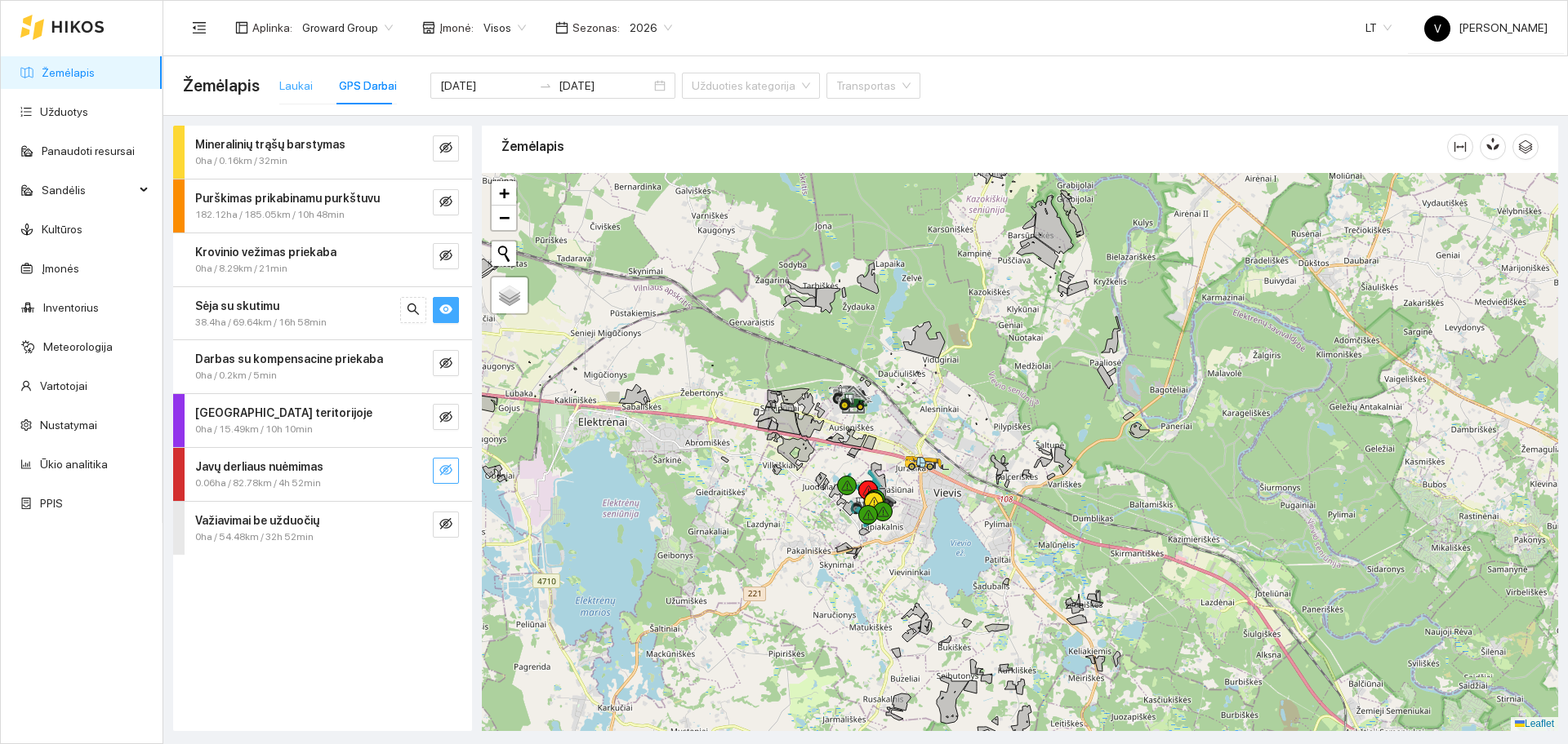
click at [286, 73] on div "Laukai" at bounding box center [296, 85] width 33 height 38
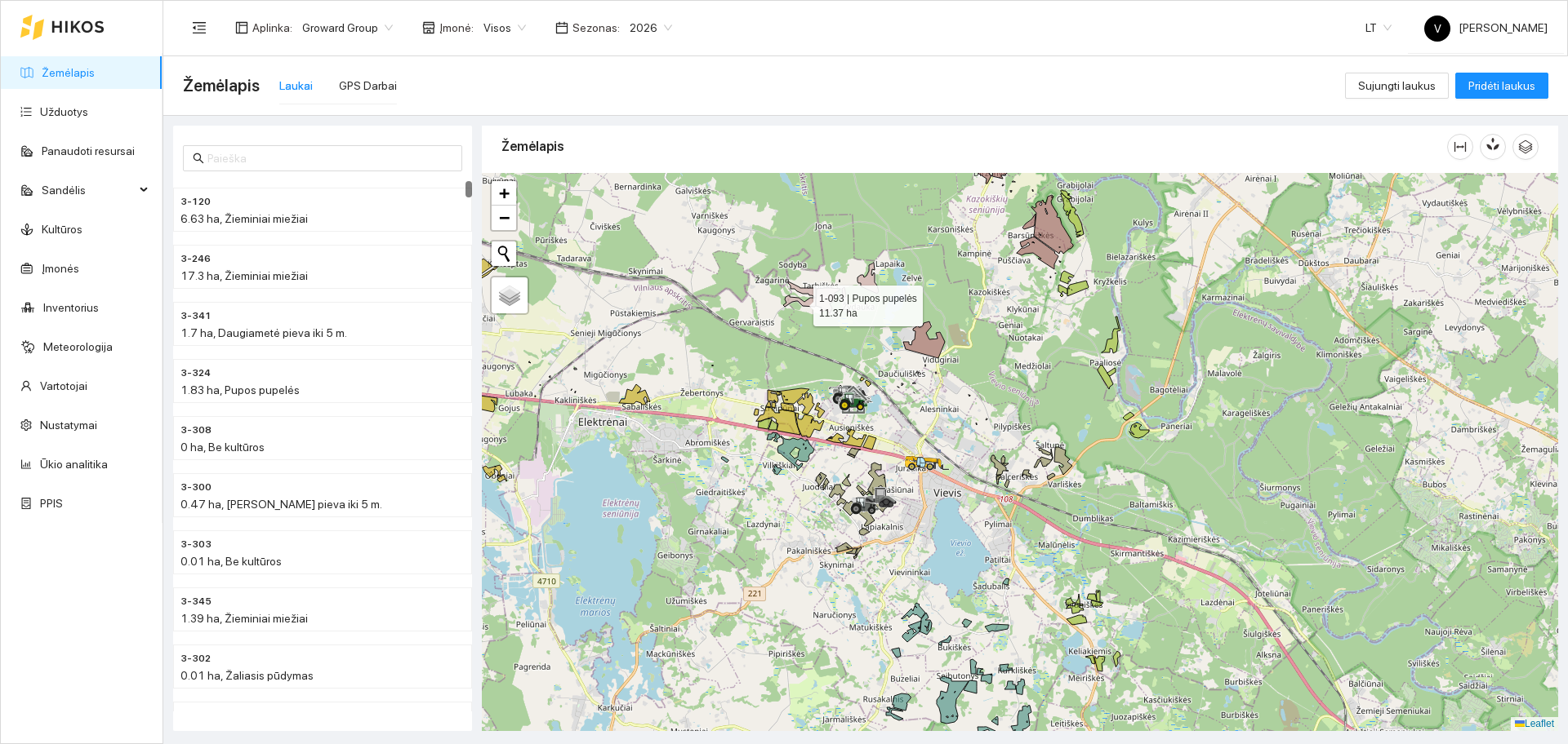
click at [930, 438] on div at bounding box center [1020, 451] width 1076 height 558
click at [876, 444] on div at bounding box center [1020, 451] width 1076 height 558
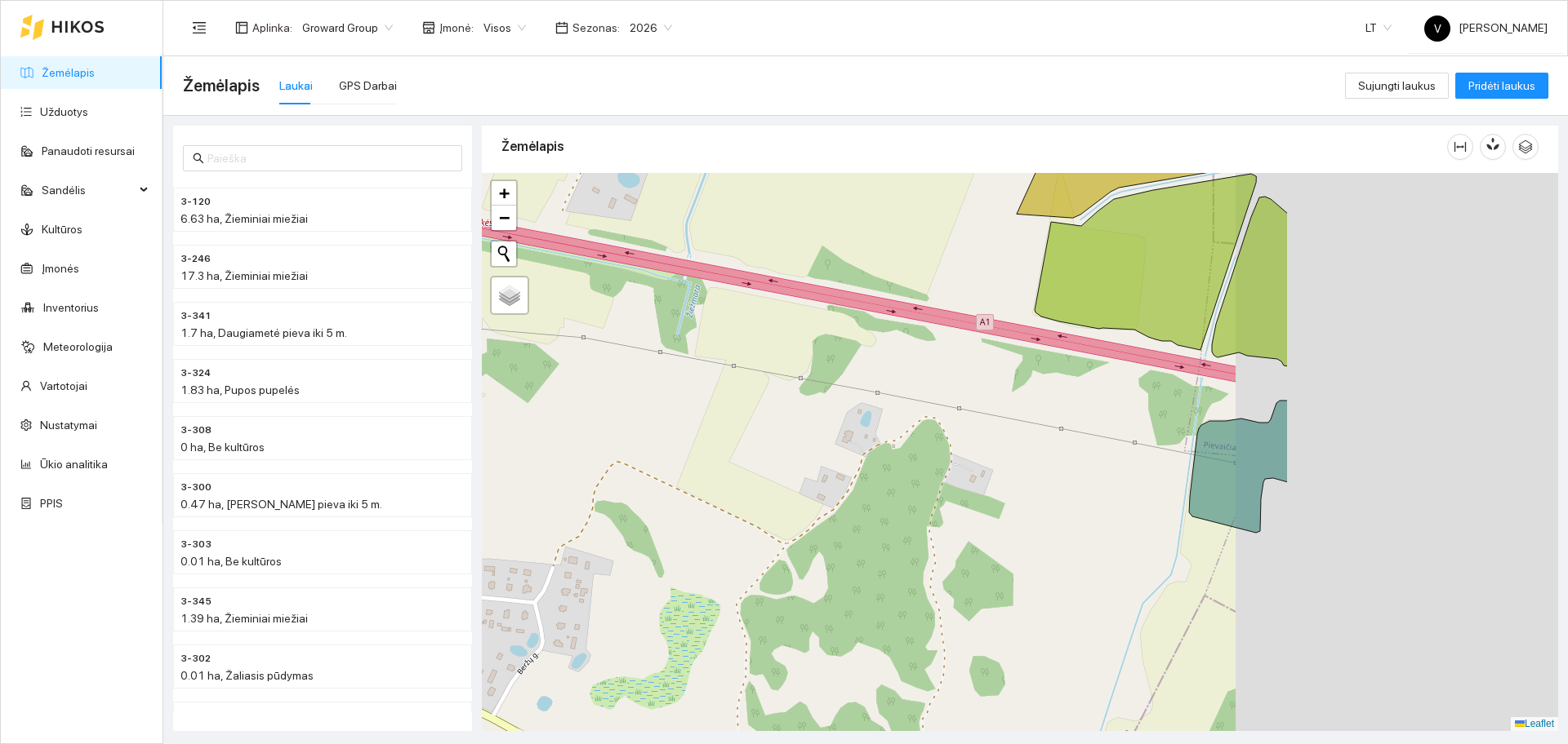
drag, startPoint x: 749, startPoint y: 411, endPoint x: 572, endPoint y: 425, distance: 177.6
click at [547, 427] on div at bounding box center [1020, 451] width 1076 height 558
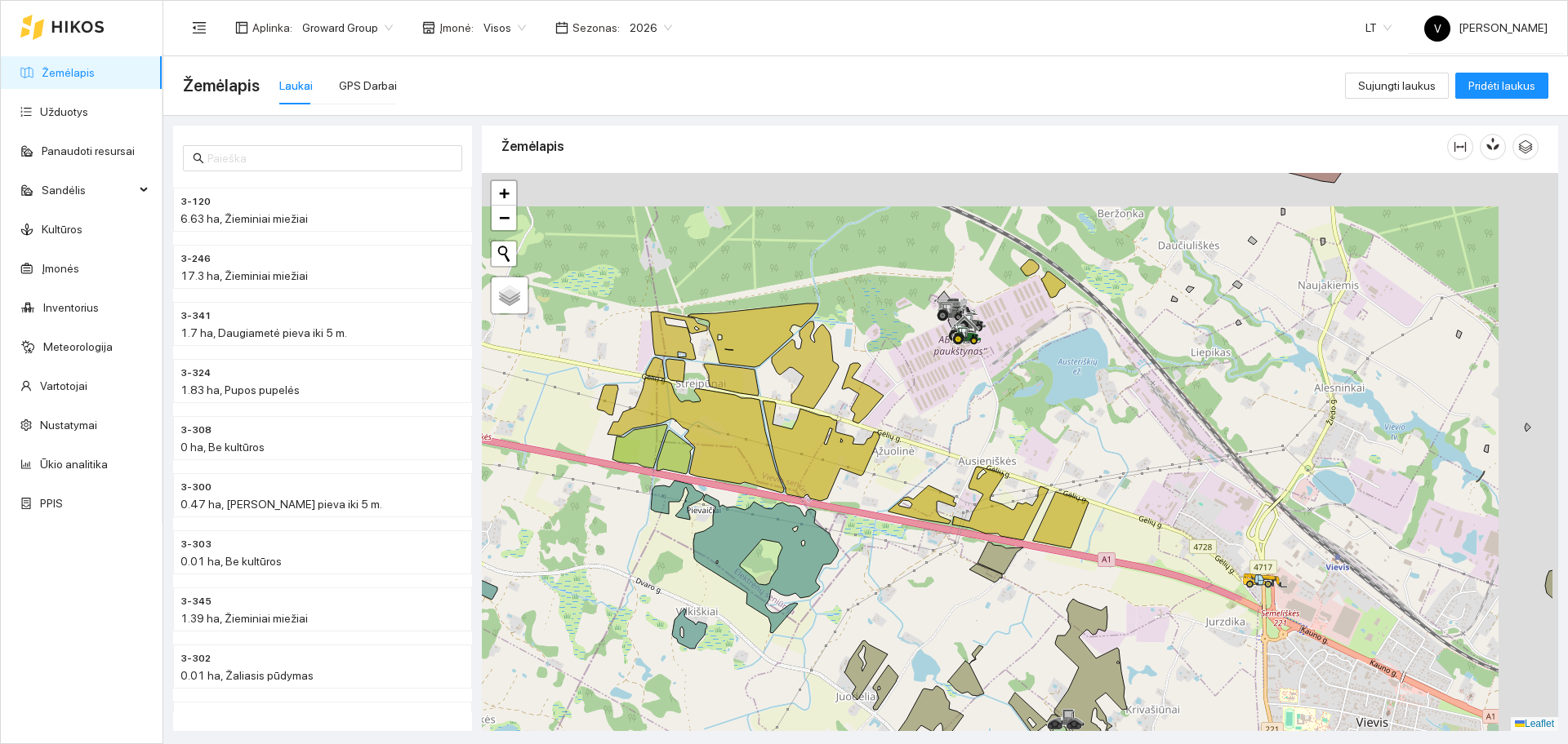
drag, startPoint x: 949, startPoint y: 358, endPoint x: 805, endPoint y: 443, distance: 167.2
click at [805, 443] on div at bounding box center [1020, 451] width 1076 height 558
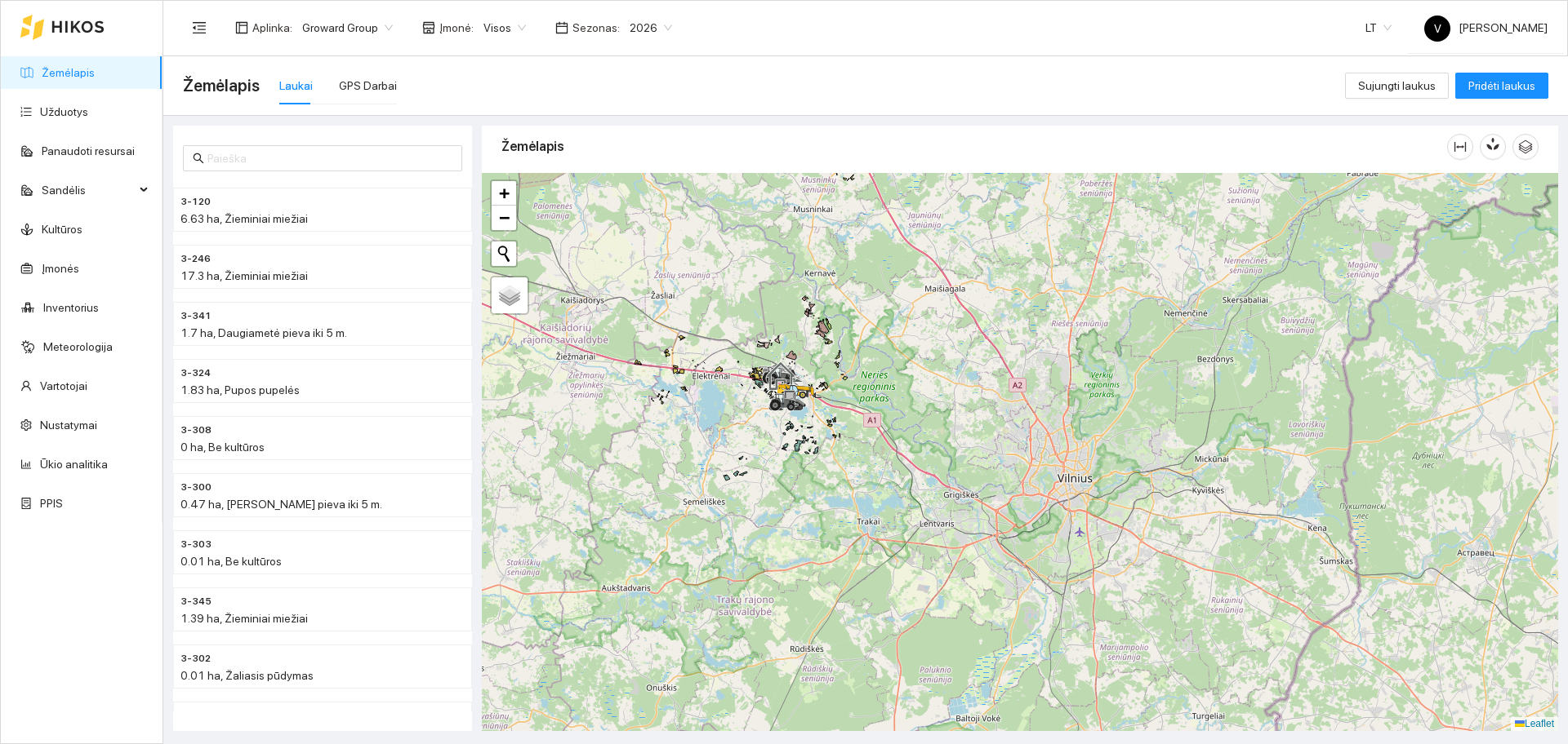
click at [957, 419] on div at bounding box center [1020, 451] width 1076 height 558
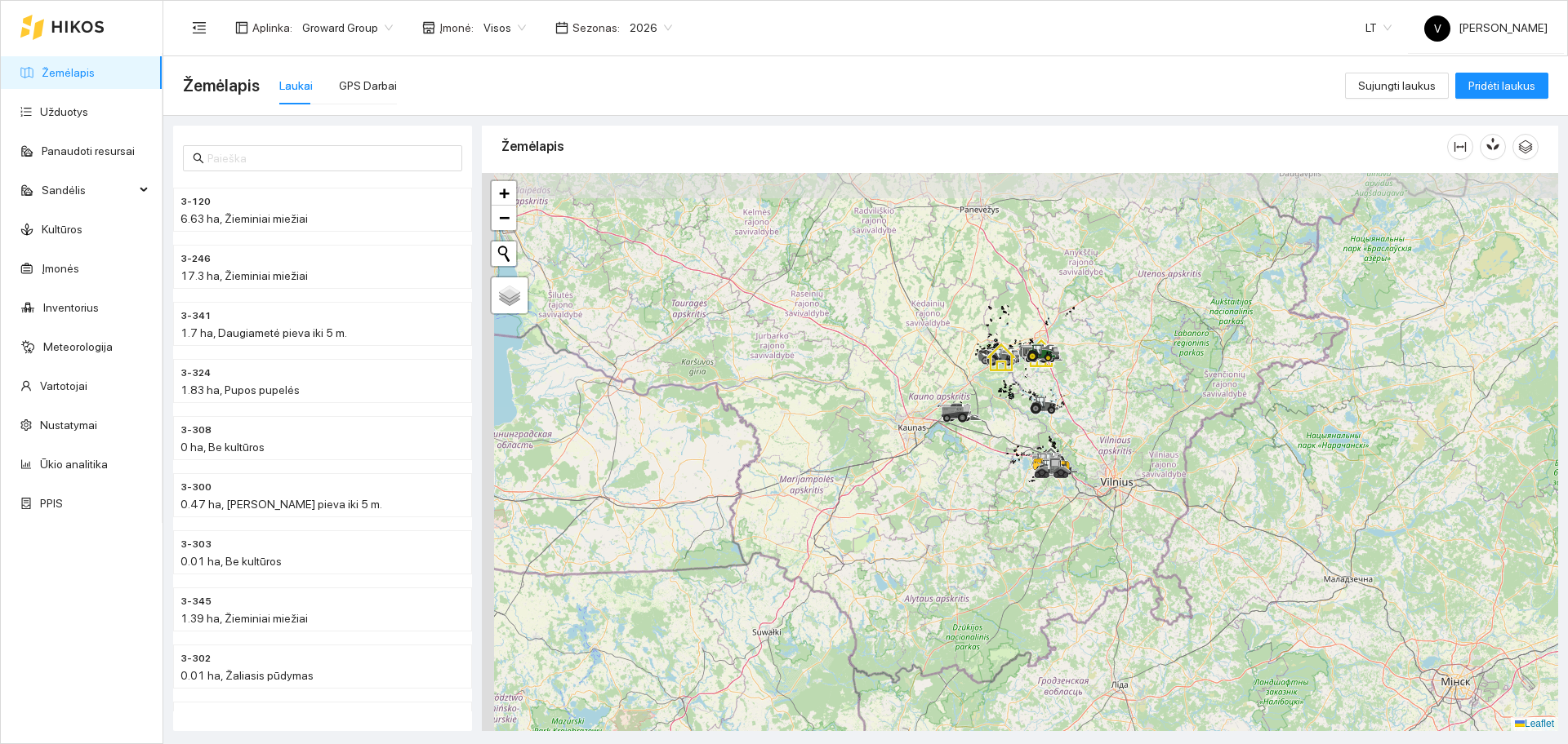
drag, startPoint x: 905, startPoint y: 359, endPoint x: 959, endPoint y: 391, distance: 62.8
click at [959, 391] on div at bounding box center [1020, 451] width 1076 height 558
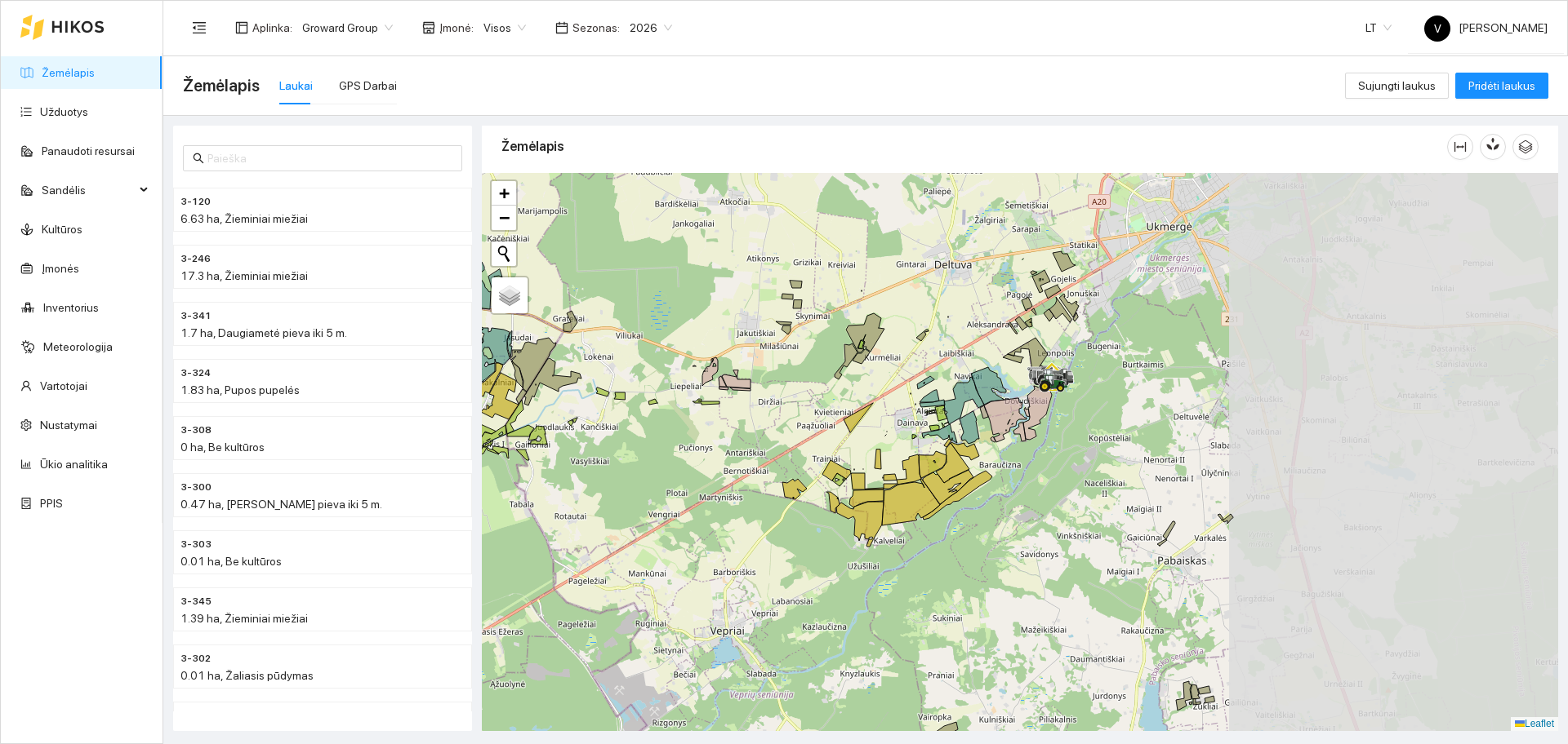
drag, startPoint x: 1241, startPoint y: 364, endPoint x: 859, endPoint y: 437, distance: 388.9
click at [859, 437] on div at bounding box center [1020, 451] width 1076 height 558
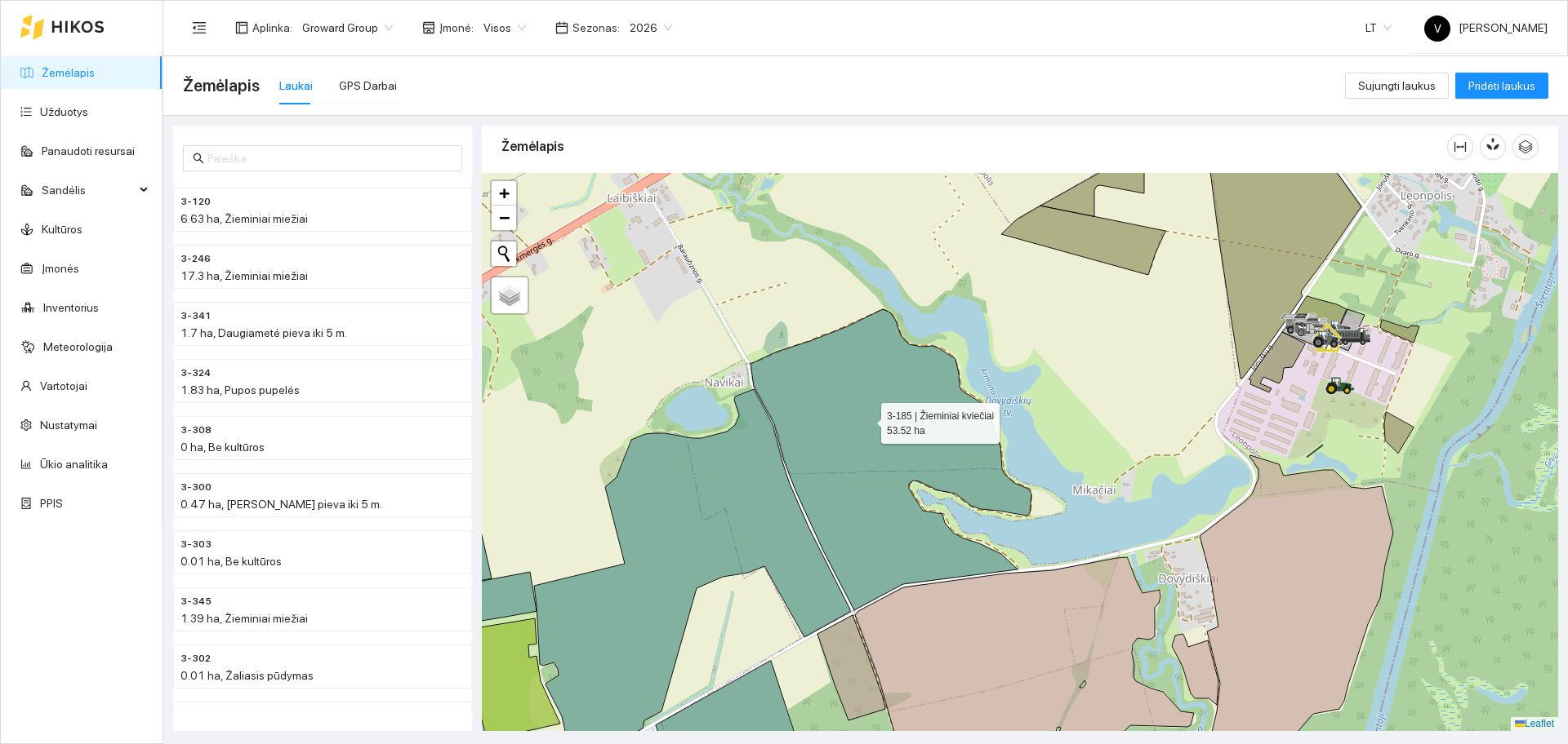
drag, startPoint x: 1183, startPoint y: 410, endPoint x: 866, endPoint y: 420, distance: 317.2
click at [866, 420] on div at bounding box center [1020, 451] width 1076 height 558
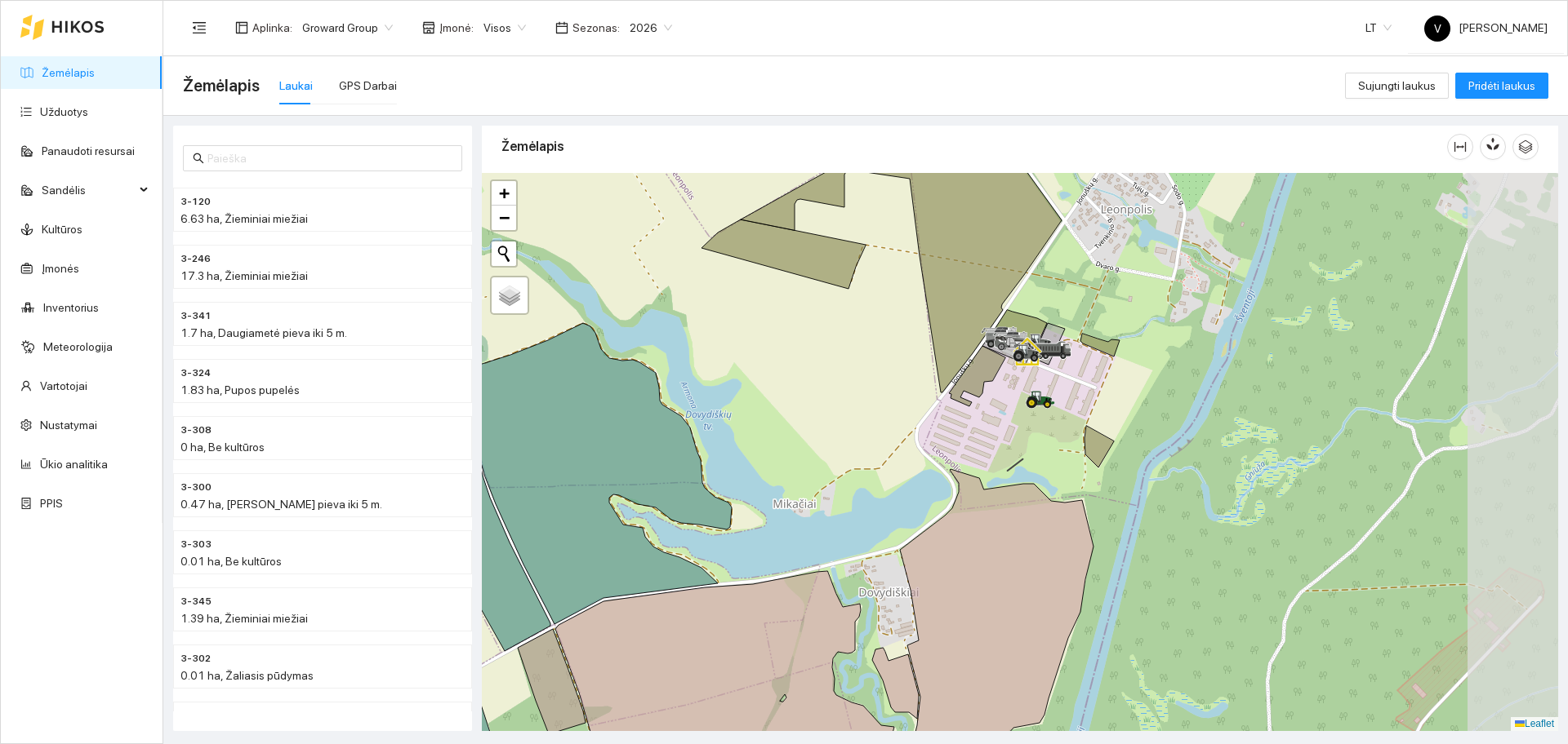
drag, startPoint x: 1218, startPoint y: 377, endPoint x: 922, endPoint y: 388, distance: 296.2
click at [915, 388] on div at bounding box center [1020, 451] width 1076 height 558
